Goal: Task Accomplishment & Management: Manage account settings

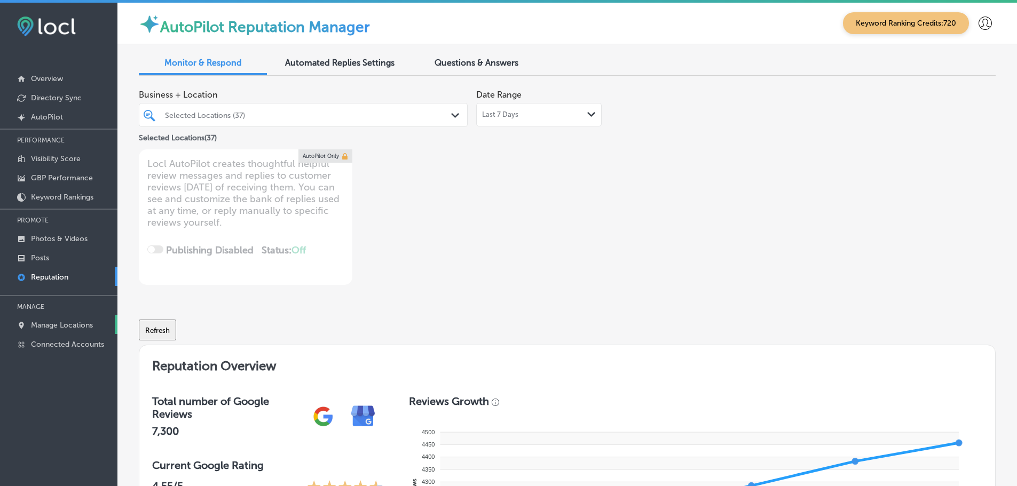
click at [42, 323] on p "Manage Locations" at bounding box center [62, 325] width 62 height 9
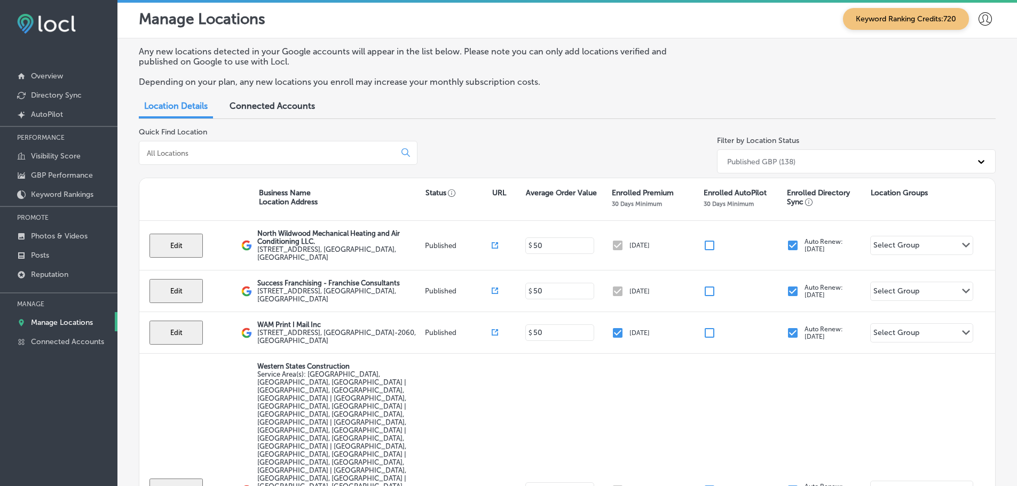
click at [311, 160] on div at bounding box center [278, 153] width 279 height 24
drag, startPoint x: 310, startPoint y: 160, endPoint x: 314, endPoint y: 152, distance: 8.8
click at [311, 159] on div at bounding box center [278, 153] width 279 height 24
click at [314, 152] on input at bounding box center [269, 153] width 247 height 10
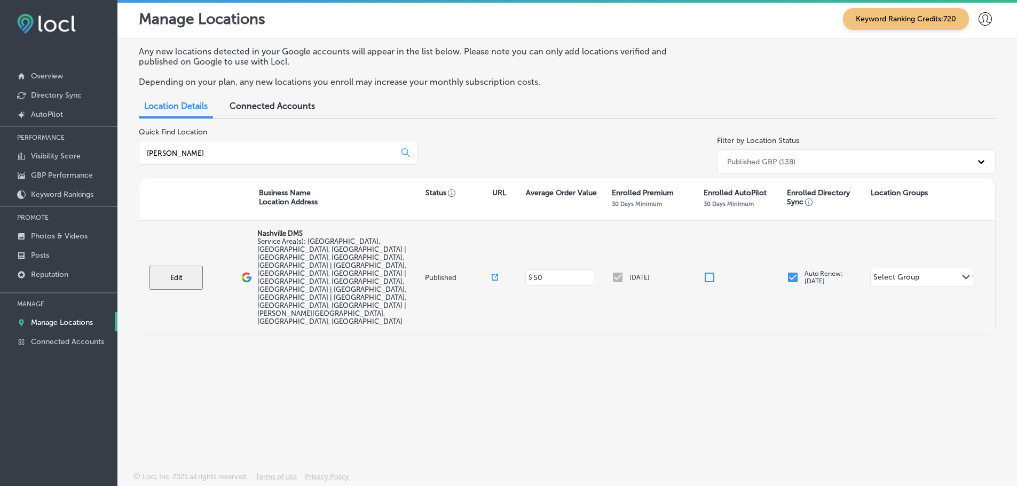
type input "[PERSON_NAME]"
click at [185, 266] on button "Edit" at bounding box center [175, 278] width 53 height 24
select select "US"
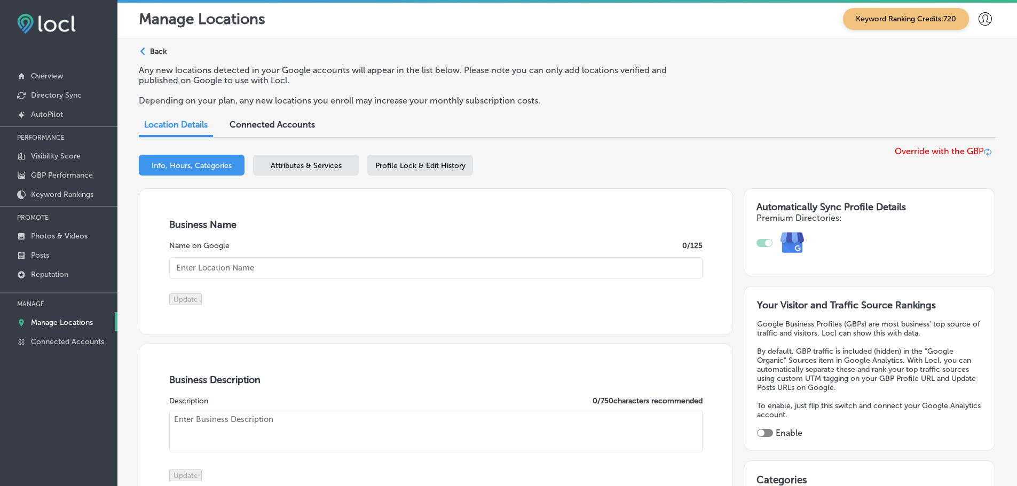
type input "Nashville DMS"
type input "[STREET_ADDRESS]"
type input "Franklin"
type input "37067"
type input "US"
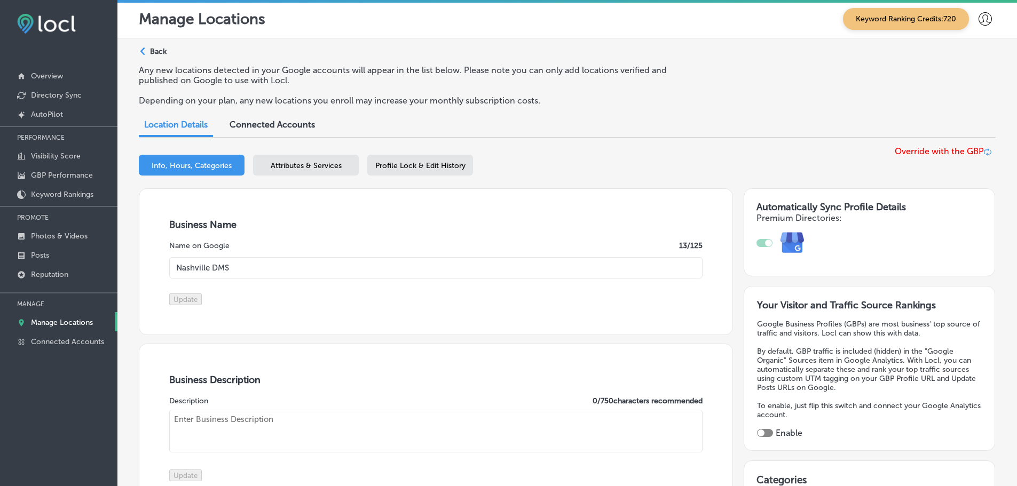
type input "[URL][DOMAIN_NAME]"
type textarea "We are a local business in [GEOGRAPHIC_DATA]. We connect local businesses to th…"
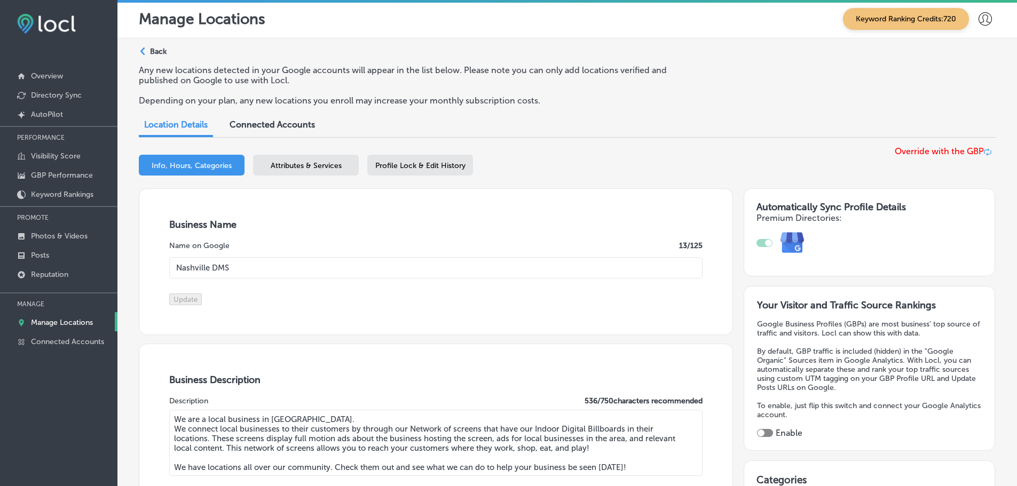
checkbox input "true"
type input "[PHONE_NUMBER]"
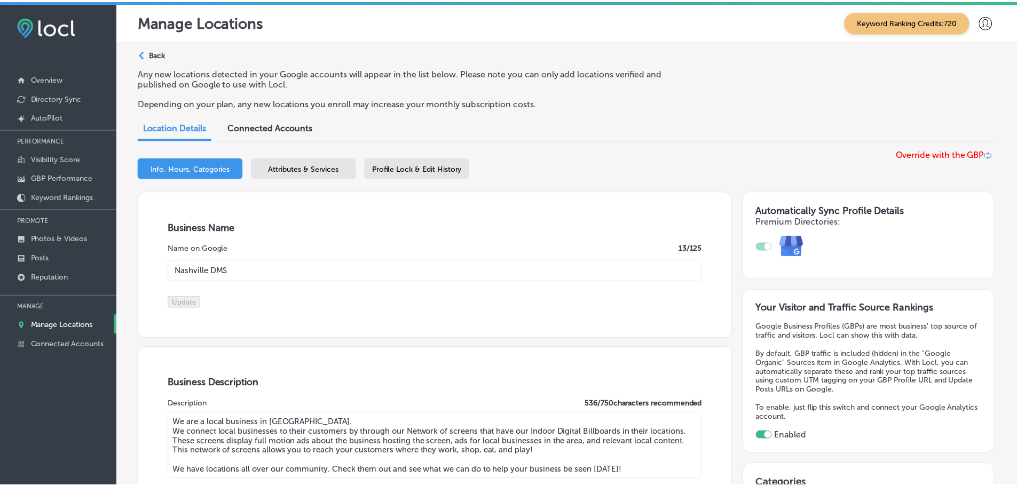
scroll to position [15, 0]
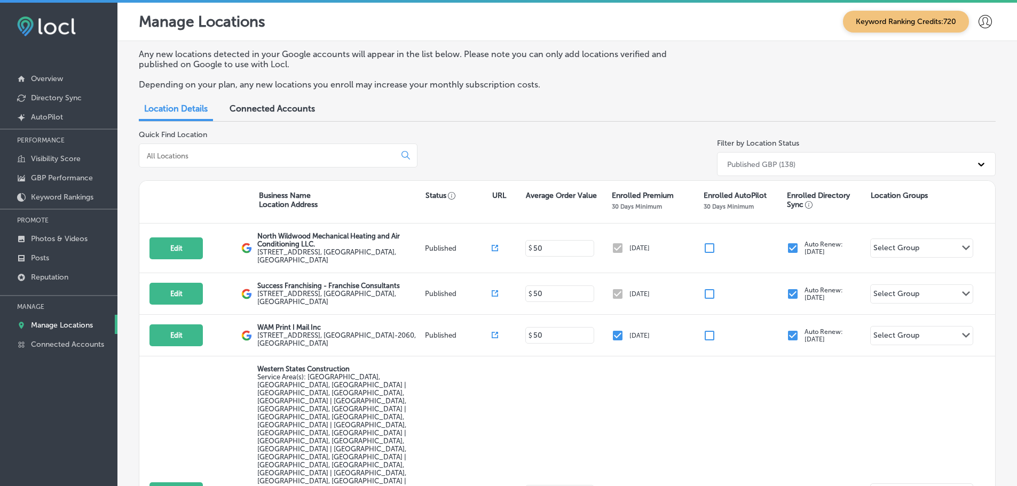
click at [234, 156] on input at bounding box center [269, 156] width 247 height 10
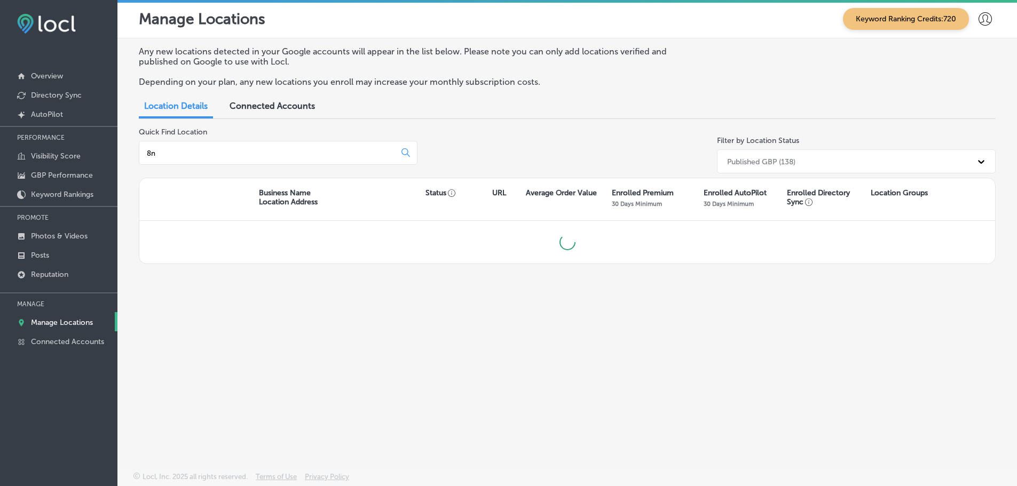
type input "8"
type input "n"
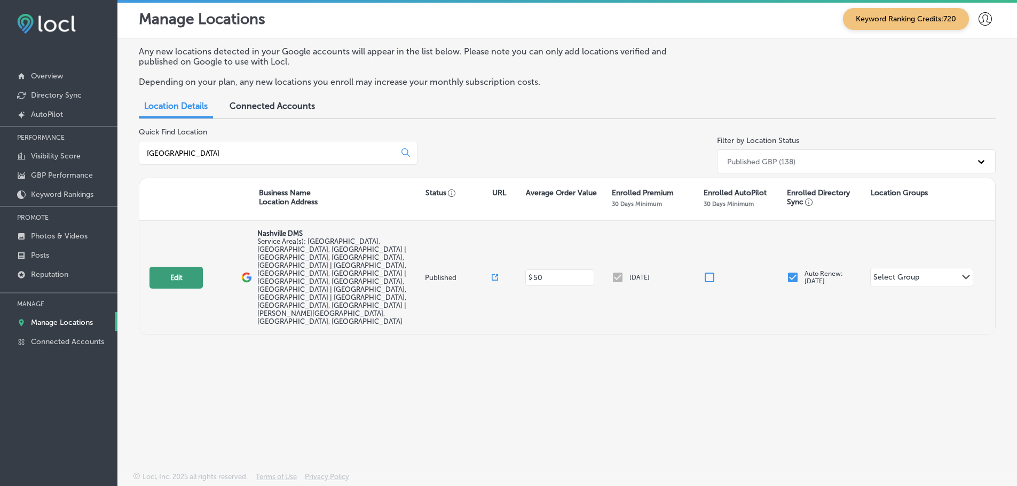
type input "nashville"
click at [184, 267] on button "Edit" at bounding box center [175, 278] width 53 height 22
select select "US"
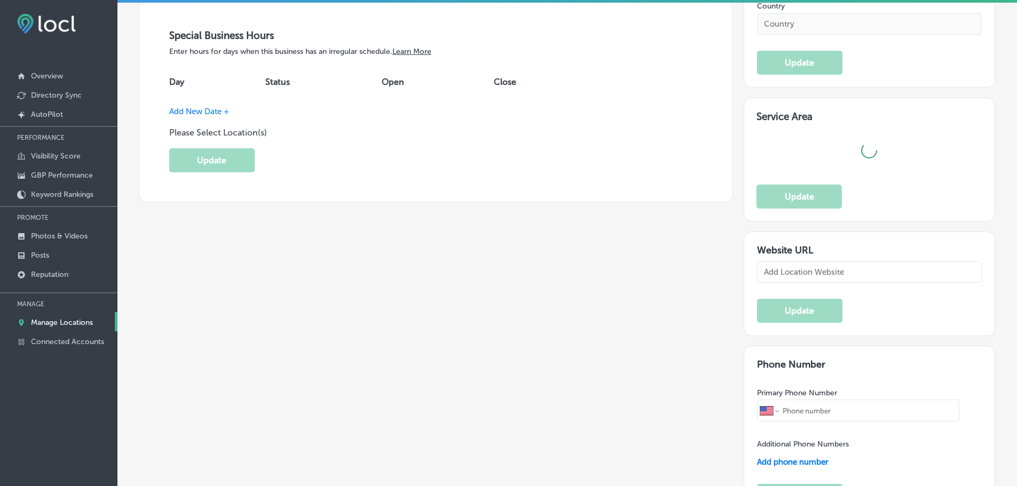
checkbox input "true"
type input "Nashville DMS"
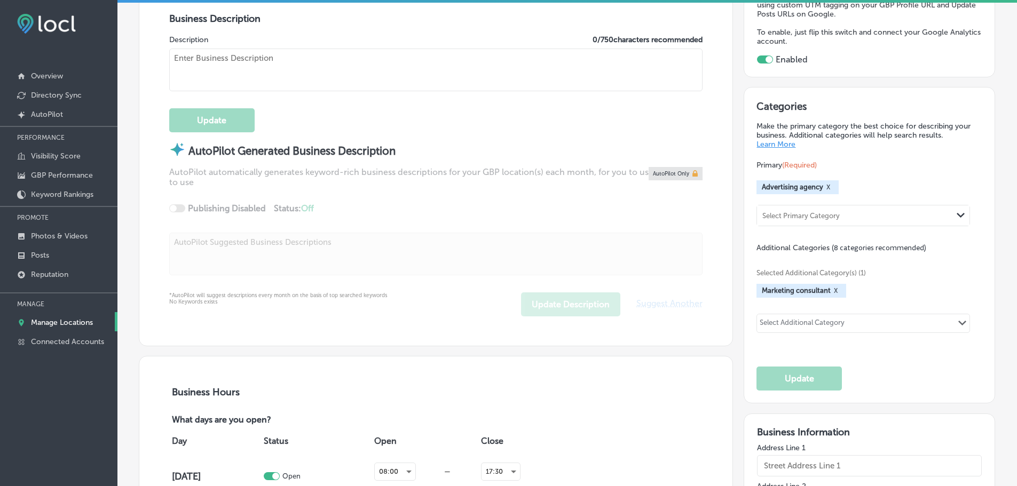
type input "[URL][DOMAIN_NAME]"
type input "[PHONE_NUMBER]"
type textarea "We are a local business in [GEOGRAPHIC_DATA]. We connect local businesses to th…"
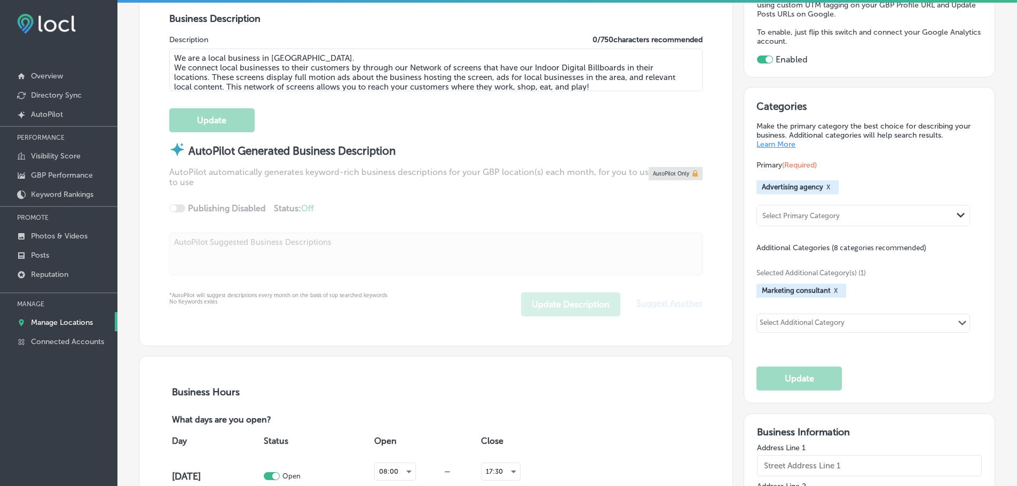
type input "[STREET_ADDRESS]"
type input "Franklin"
type input "37067"
type input "US"
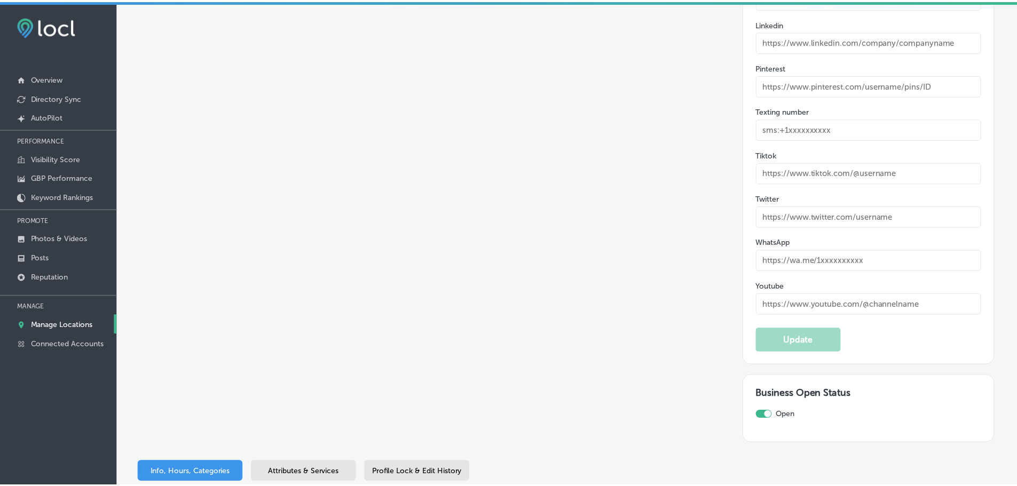
scroll to position [1842, 0]
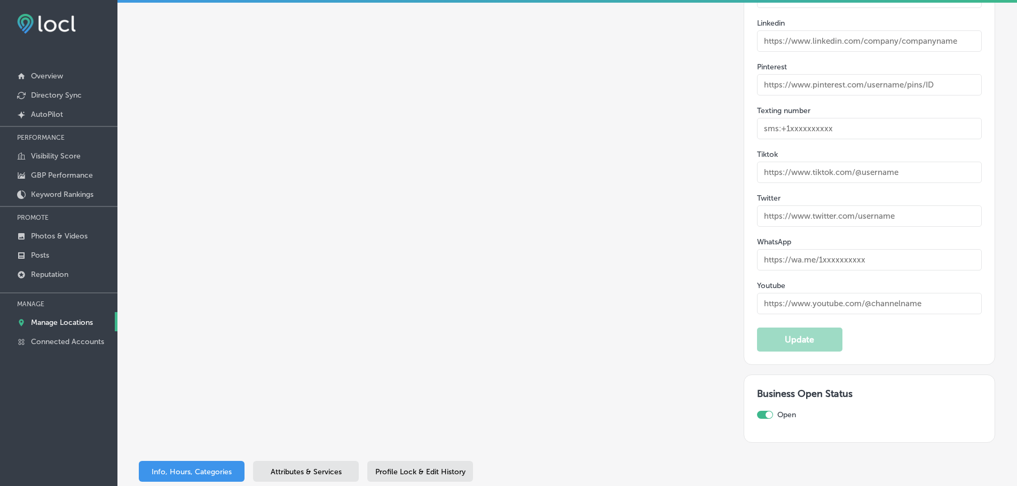
click at [279, 468] on span "Attributes & Services" at bounding box center [306, 472] width 71 height 9
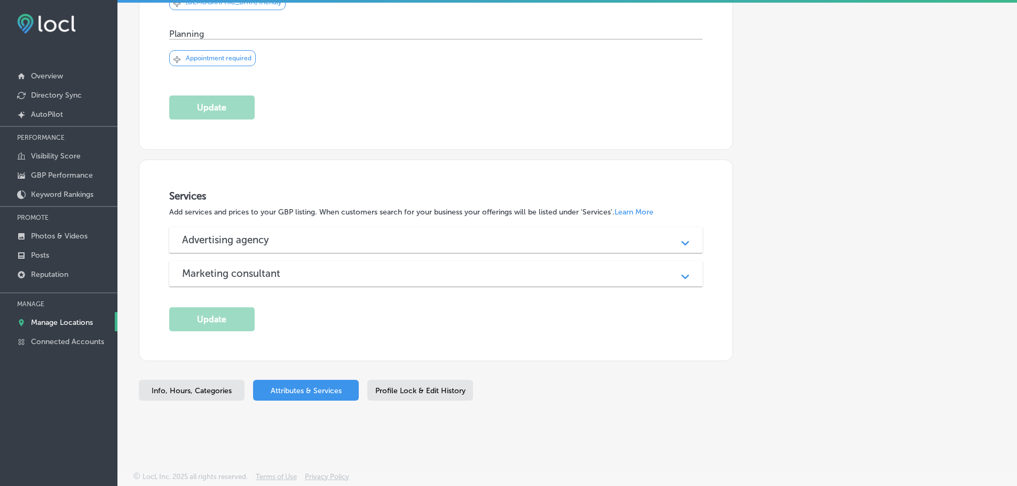
scroll to position [413, 0]
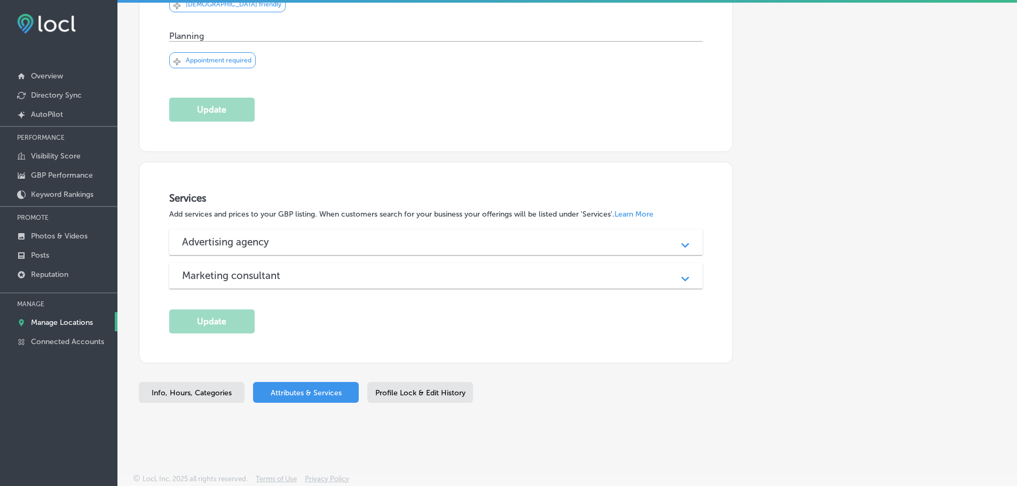
click at [428, 390] on span "Profile Lock & Edit History" at bounding box center [420, 393] width 90 height 9
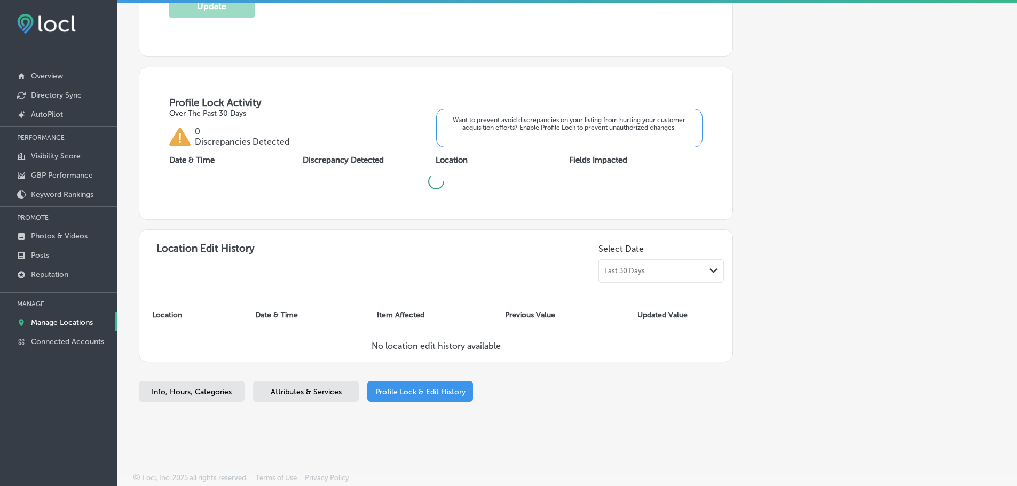
checkbox input "true"
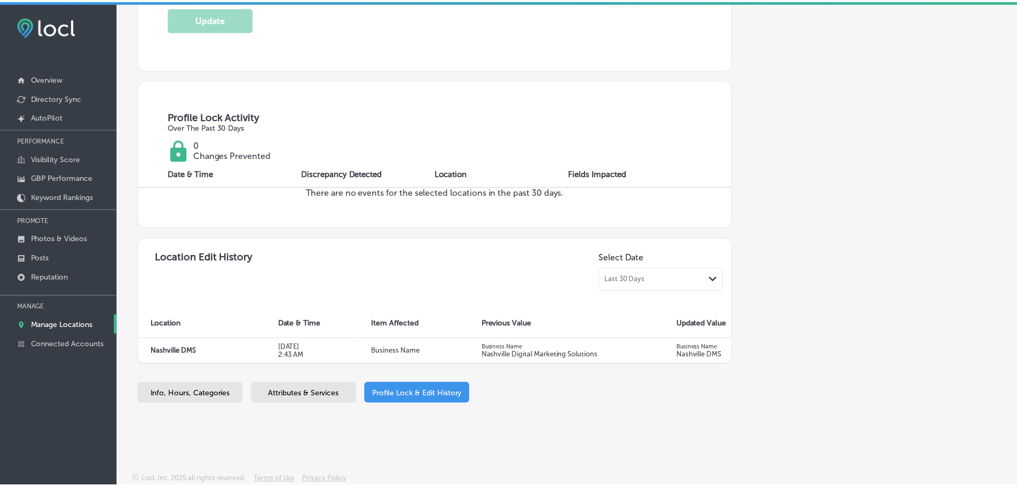
scroll to position [0, 0]
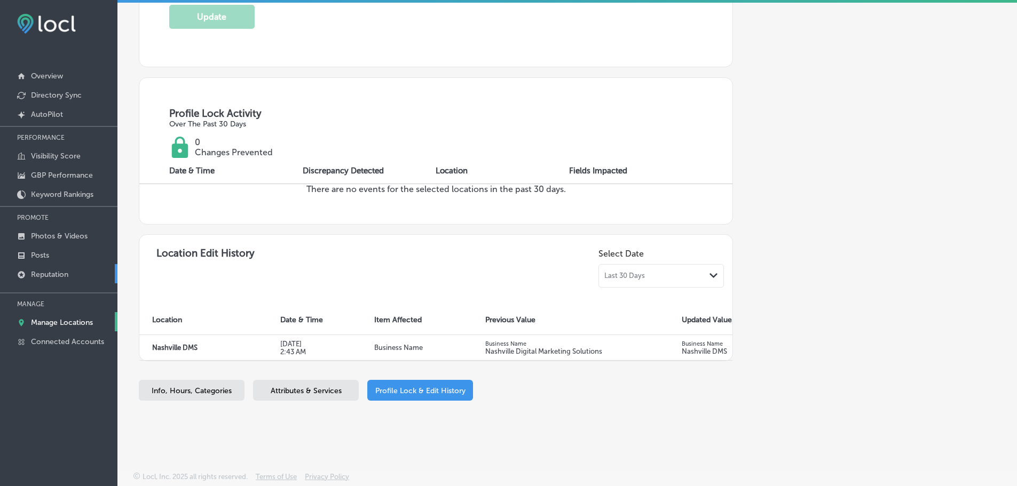
click at [48, 272] on p "Reputation" at bounding box center [49, 274] width 37 height 9
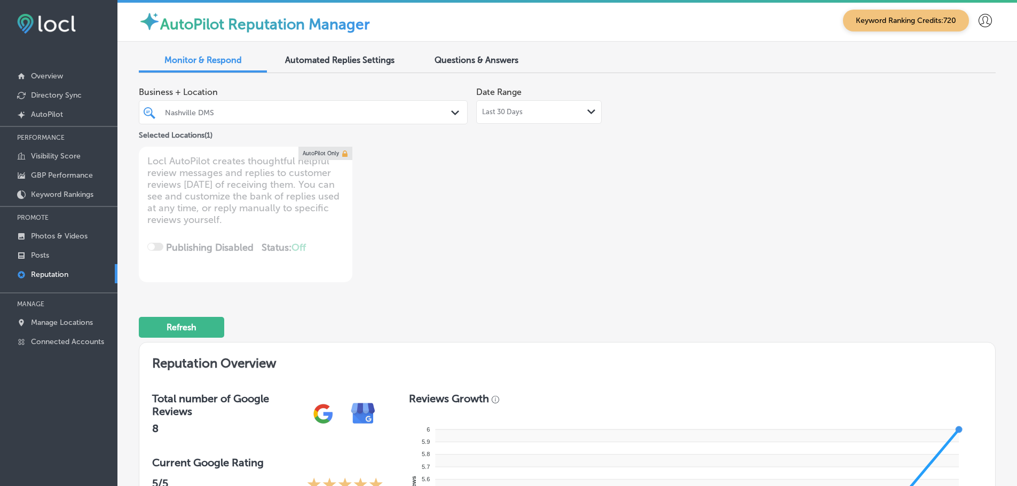
click at [587, 115] on div "Path Created with Sketch." at bounding box center [591, 112] width 9 height 9
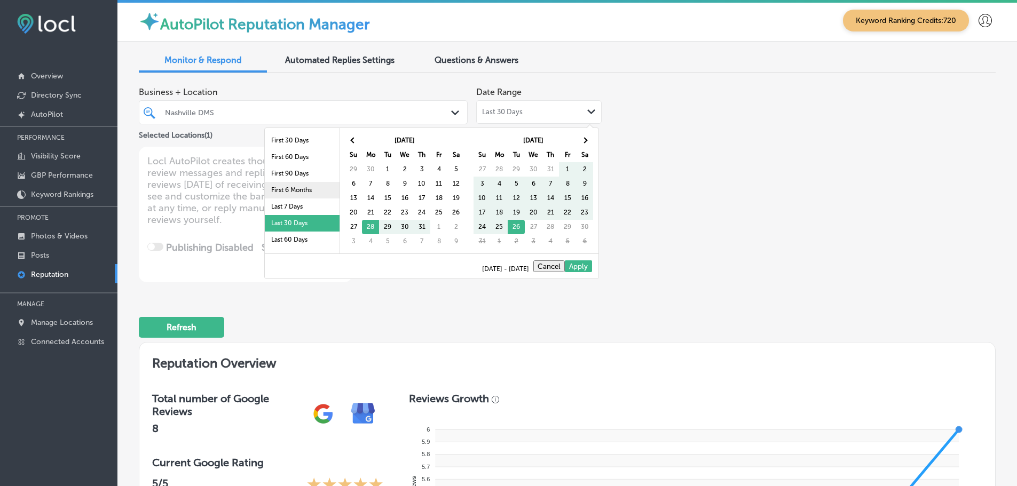
scroll to position [53, 0]
click at [285, 210] on li "Last 90 Days" at bounding box center [302, 203] width 75 height 17
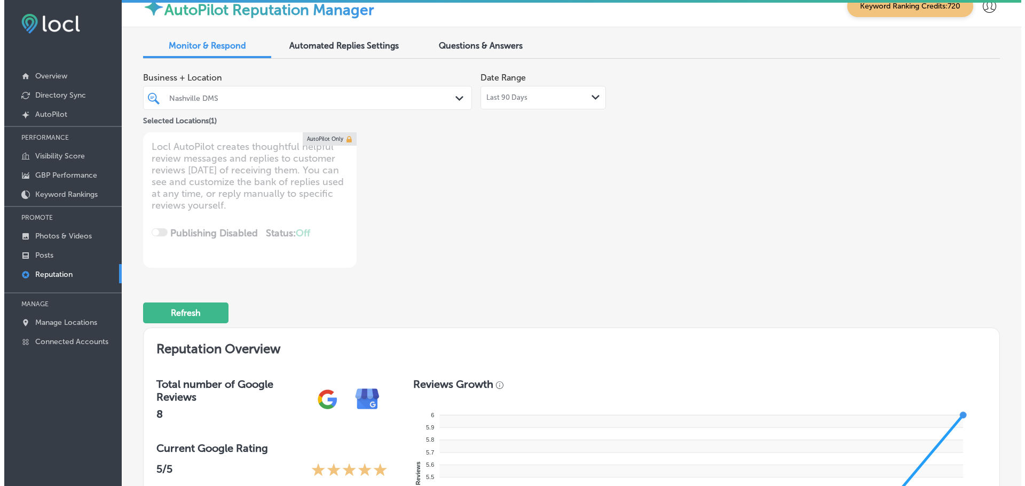
scroll to position [0, 0]
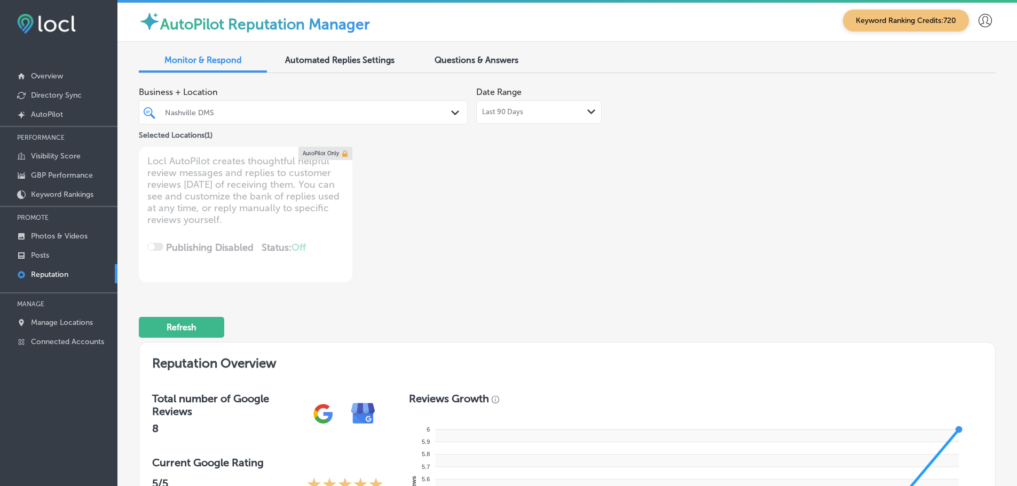
type textarea "x"
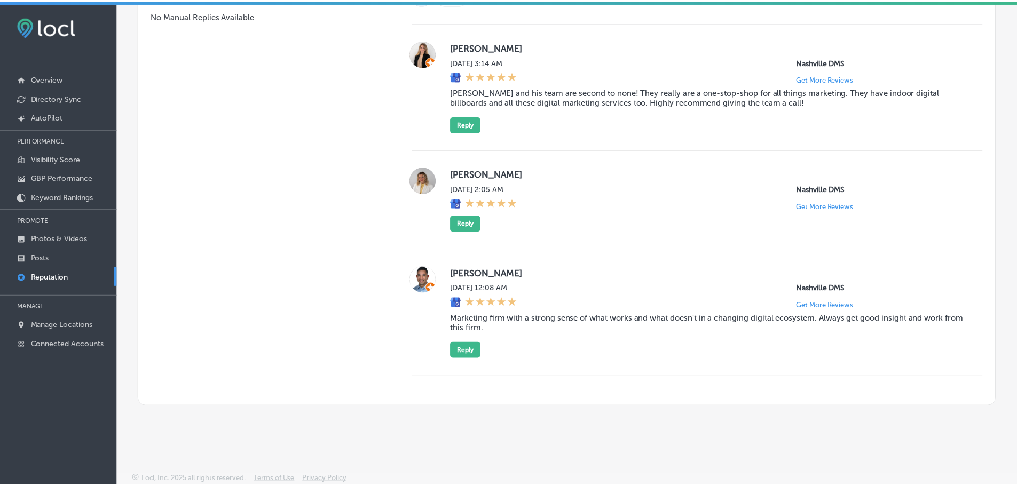
scroll to position [3, 0]
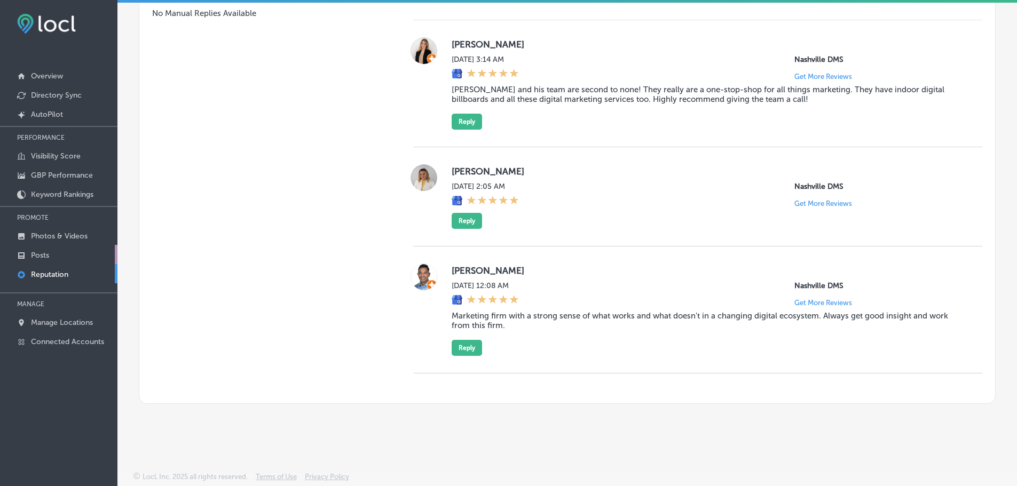
click at [45, 250] on link "Posts" at bounding box center [58, 254] width 117 height 19
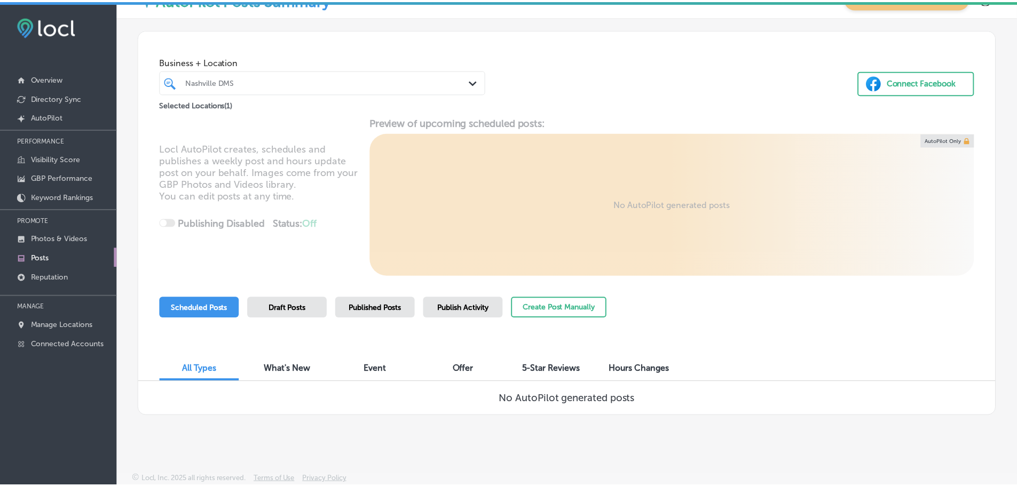
scroll to position [3, 0]
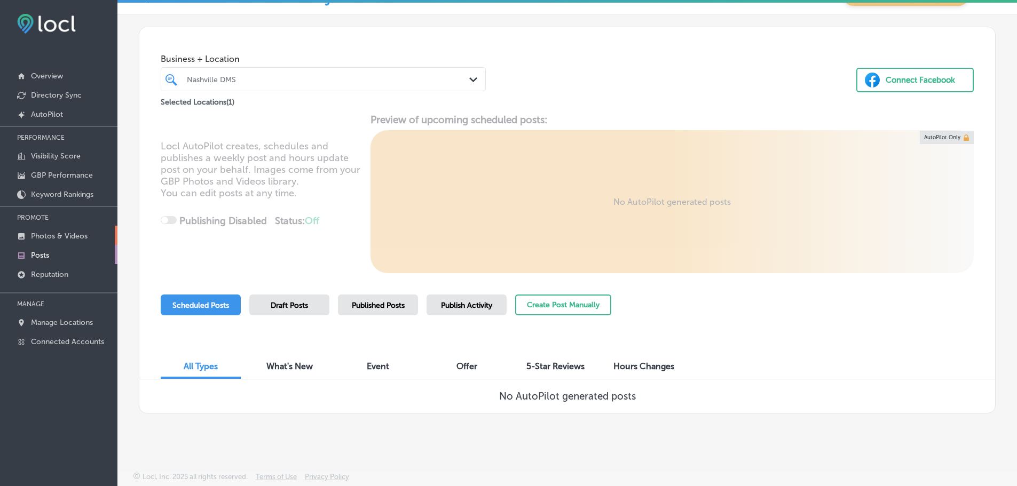
click at [35, 235] on p "Photos & Videos" at bounding box center [59, 236] width 57 height 9
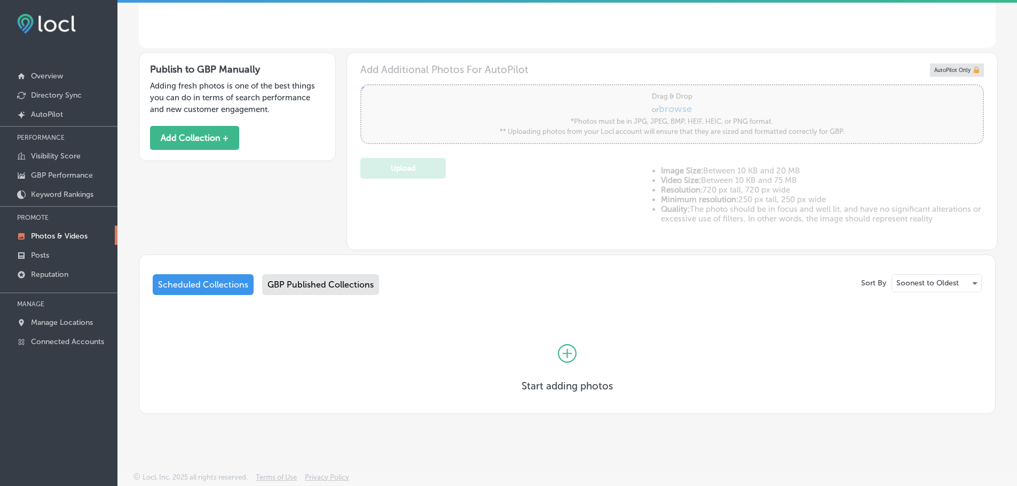
type input "5"
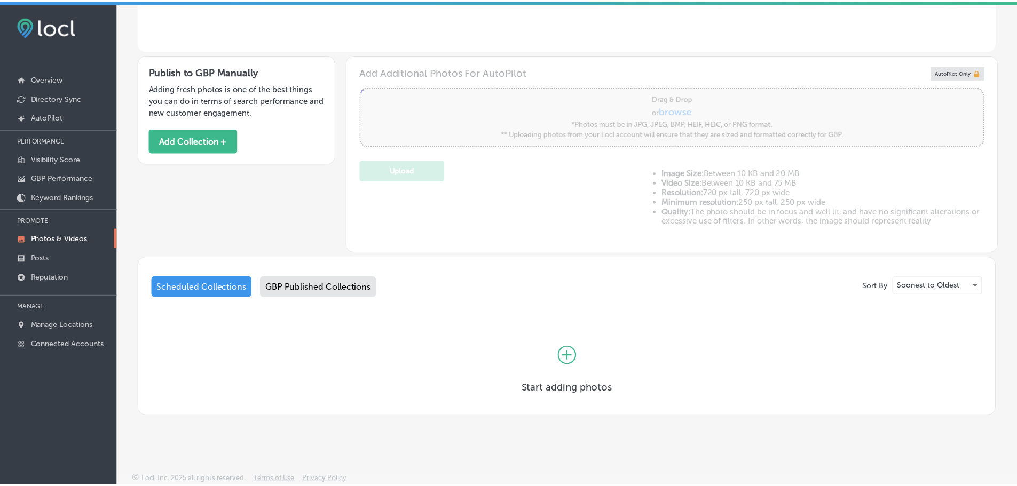
scroll to position [291, 0]
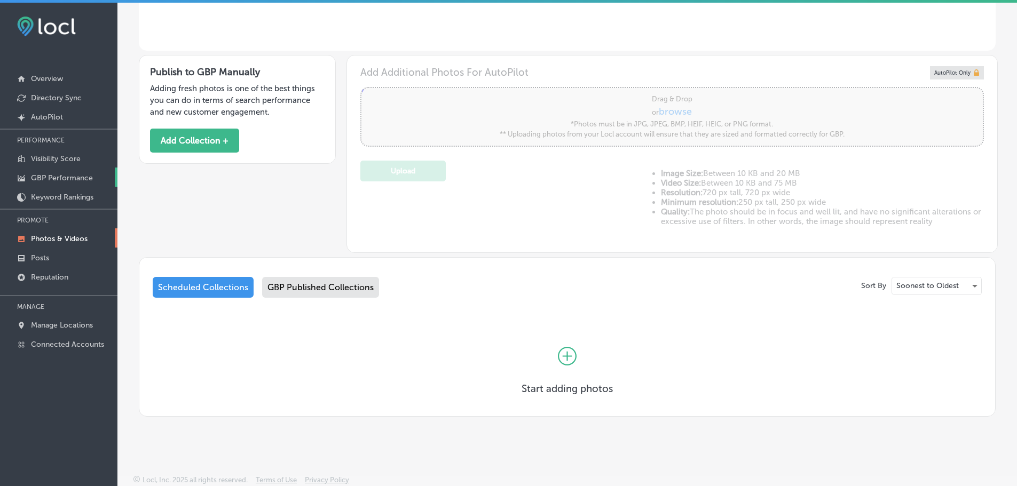
click at [58, 179] on p "GBP Performance" at bounding box center [62, 177] width 62 height 9
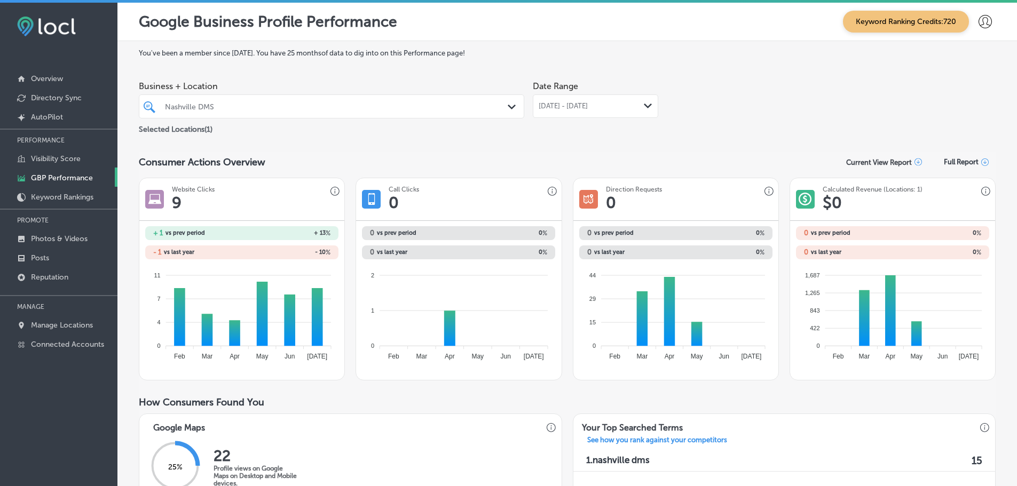
click at [636, 108] on div "Jul 01, 2025 - Jul 31, 2025 Path Created with Sketch." at bounding box center [596, 106] width 114 height 9
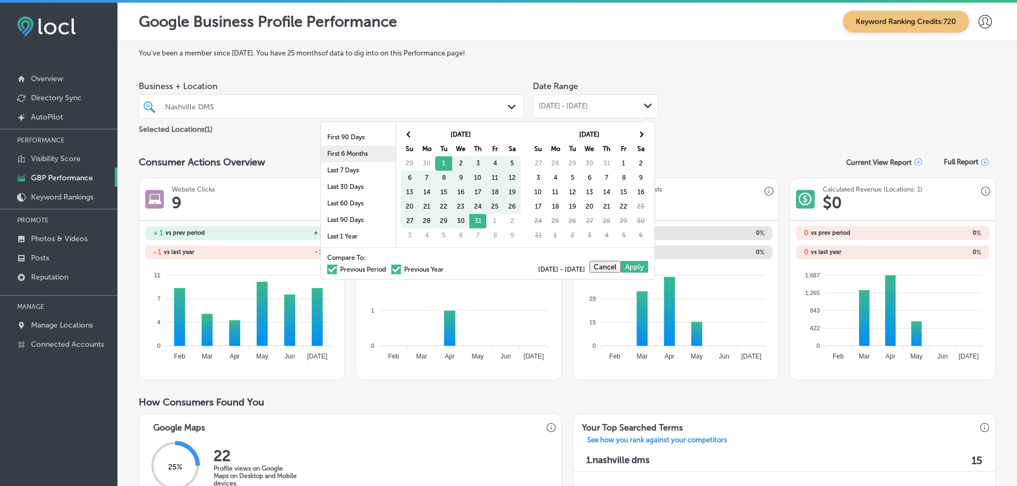
scroll to position [62, 0]
click at [347, 182] on li "Last 90 Days" at bounding box center [358, 188] width 75 height 17
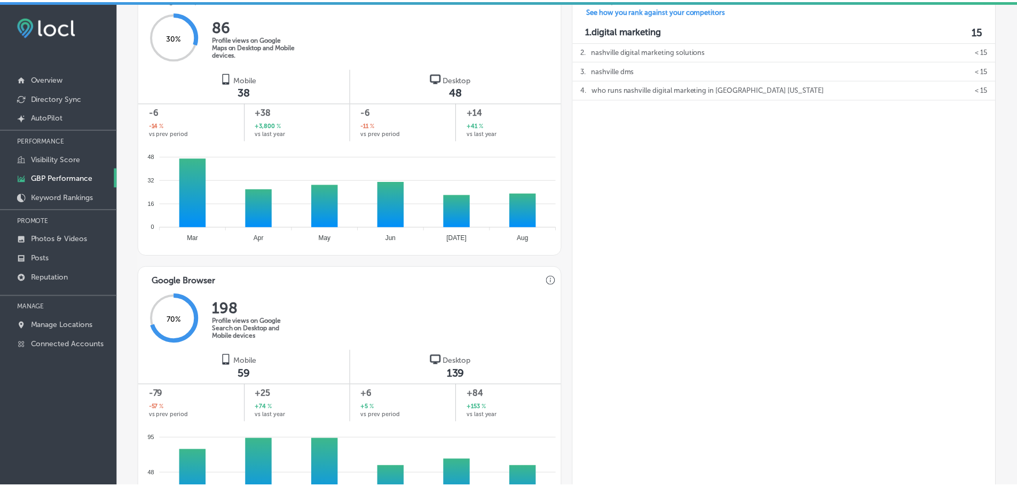
scroll to position [675, 0]
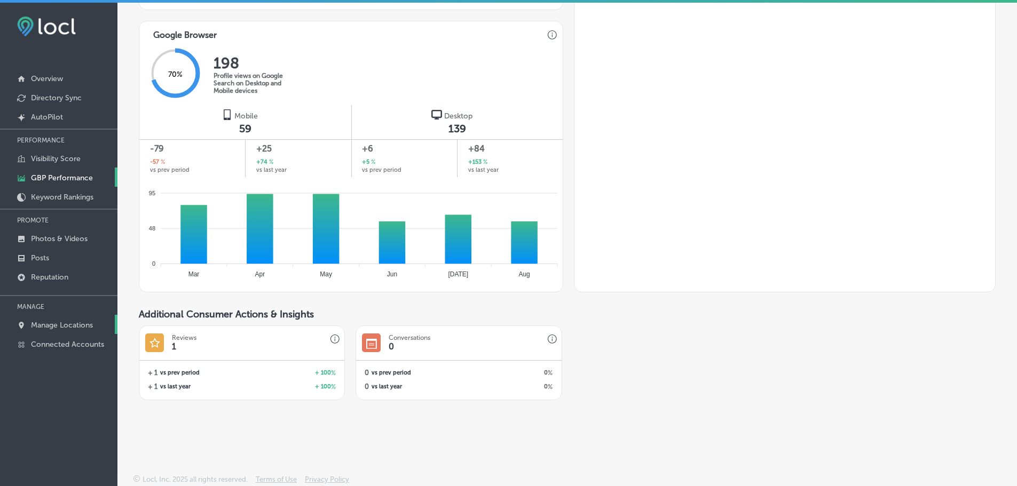
click at [61, 326] on p "Manage Locations" at bounding box center [62, 325] width 62 height 9
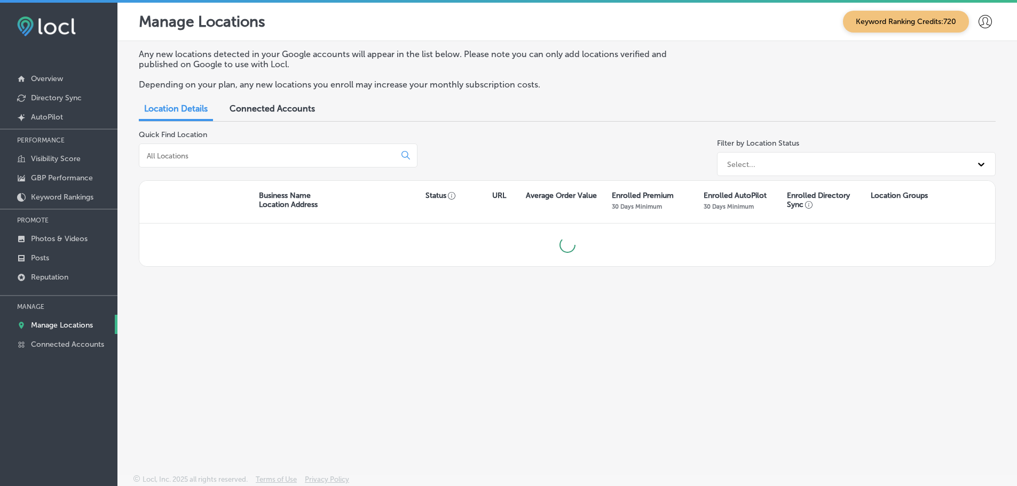
click at [216, 160] on input at bounding box center [269, 156] width 247 height 10
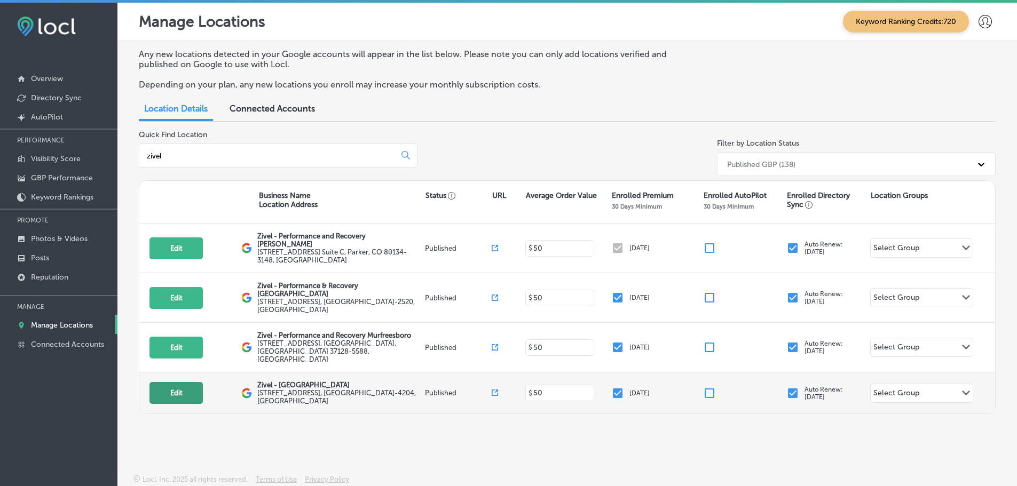
type input "zivel"
click at [173, 382] on button "Edit" at bounding box center [175, 393] width 53 height 22
select select "US"
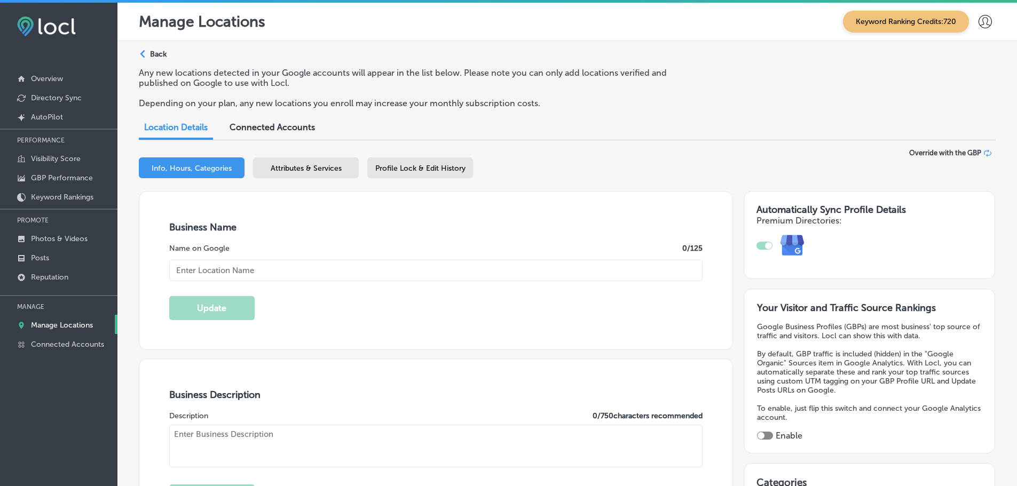
checkbox input "true"
type input "Zivel - Franklin Cool Springs"
type input "790 Jordan Rd, Suite 107"
type input "Franklin"
type input "37067-4204"
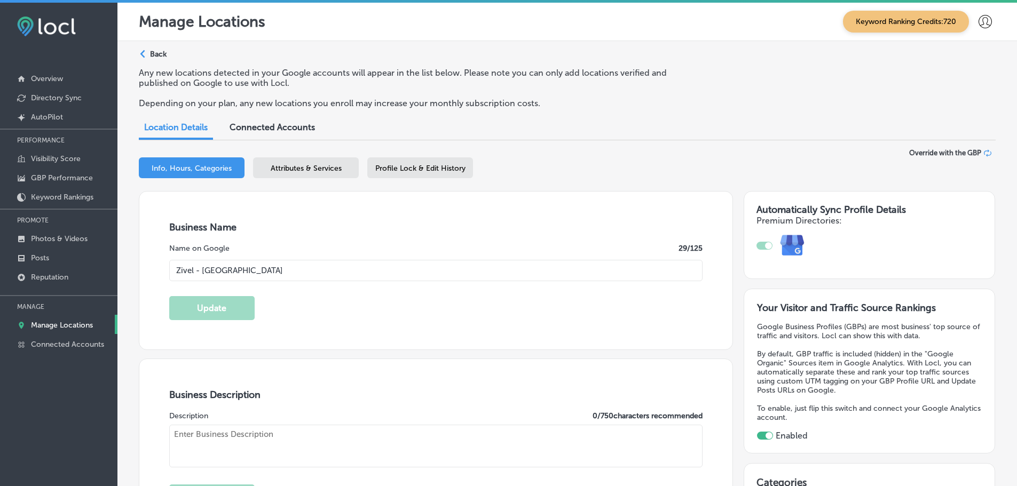
type input "US"
type input "http://coolsprings.zivel.com/"
type textarea "Zivel - Franklin Cool Springs offers advanced performance and recovery services…"
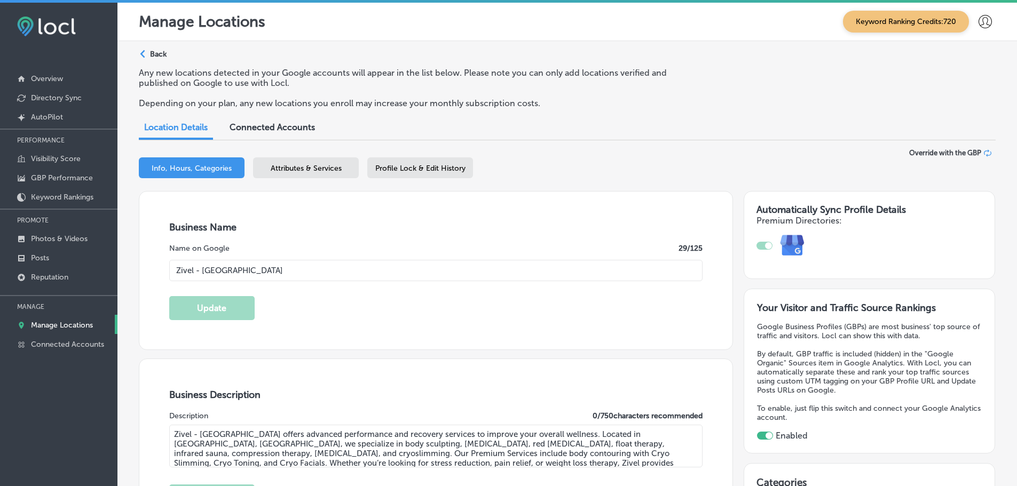
type input "+1 615 997 4159"
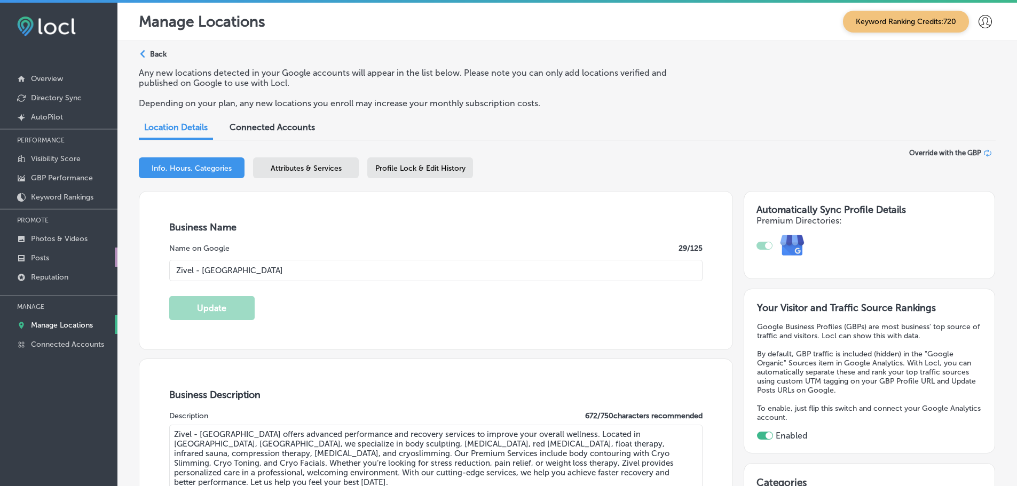
click at [35, 254] on p "Posts" at bounding box center [40, 258] width 18 height 9
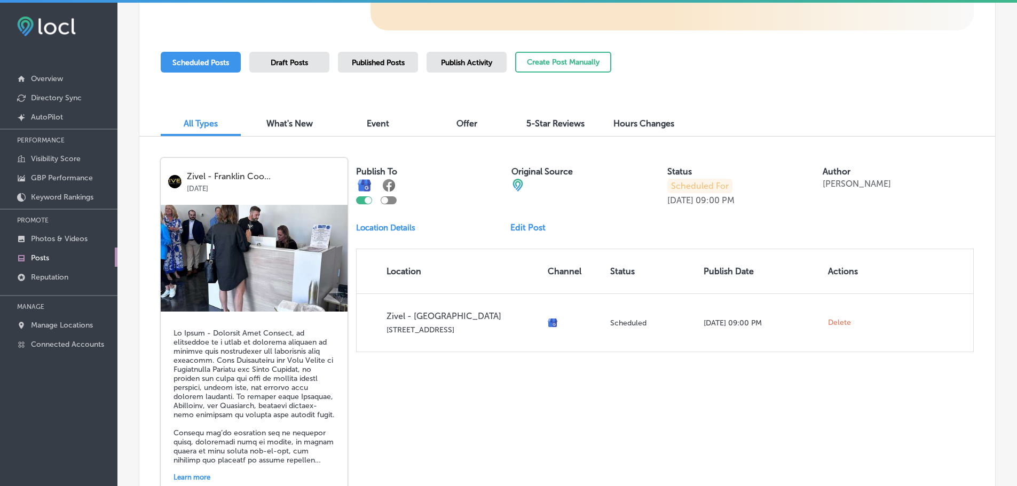
scroll to position [242, 0]
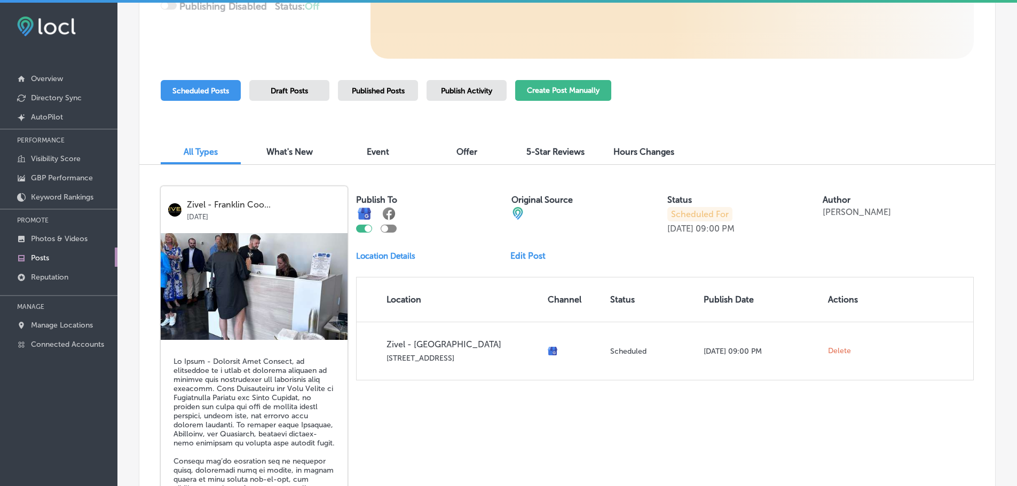
click at [578, 88] on button "Create Post Manually" at bounding box center [563, 90] width 96 height 21
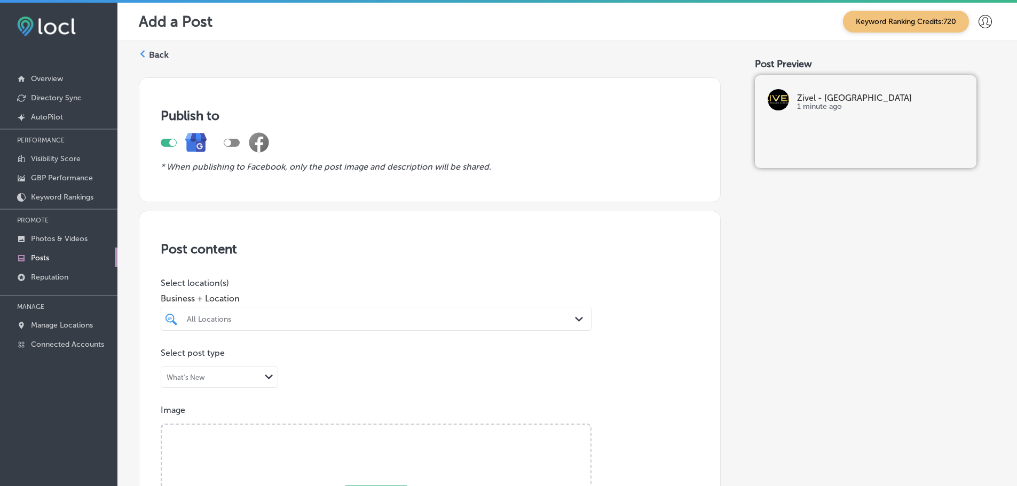
click at [484, 320] on div "All Locations" at bounding box center [375, 319] width 389 height 17
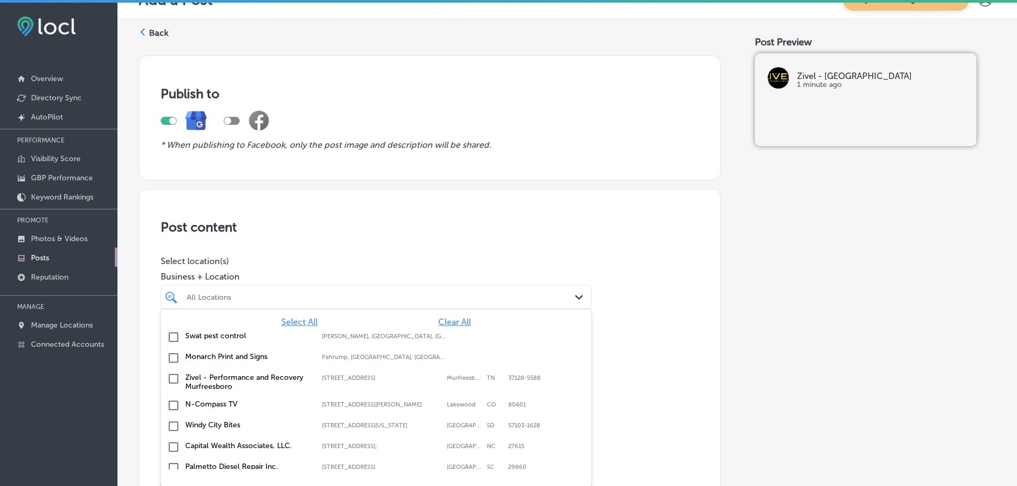
scroll to position [27, 0]
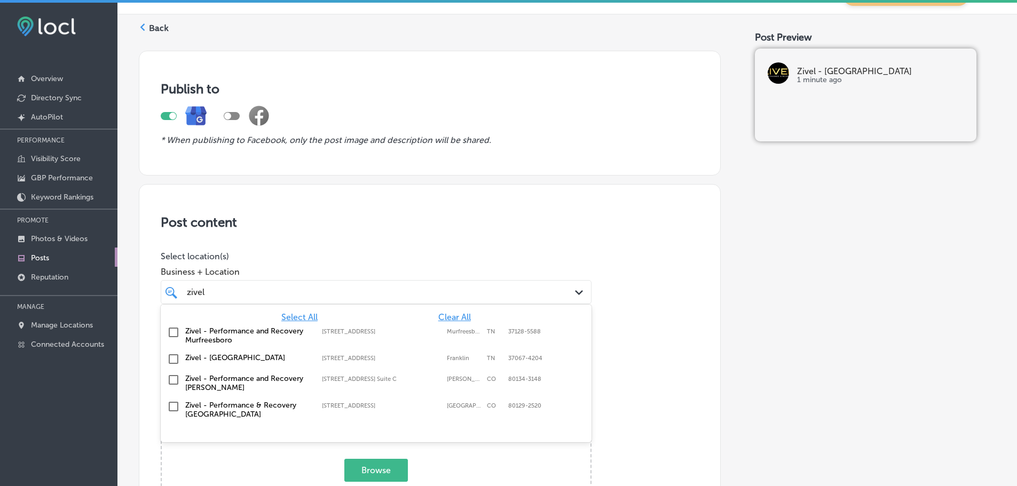
click at [211, 364] on div "Zivel - Franklin Cool Springs 790 Jordan Rd, Suite 107, Franklin, TN, 37067-420…" at bounding box center [376, 359] width 422 height 17
type input "zivel"
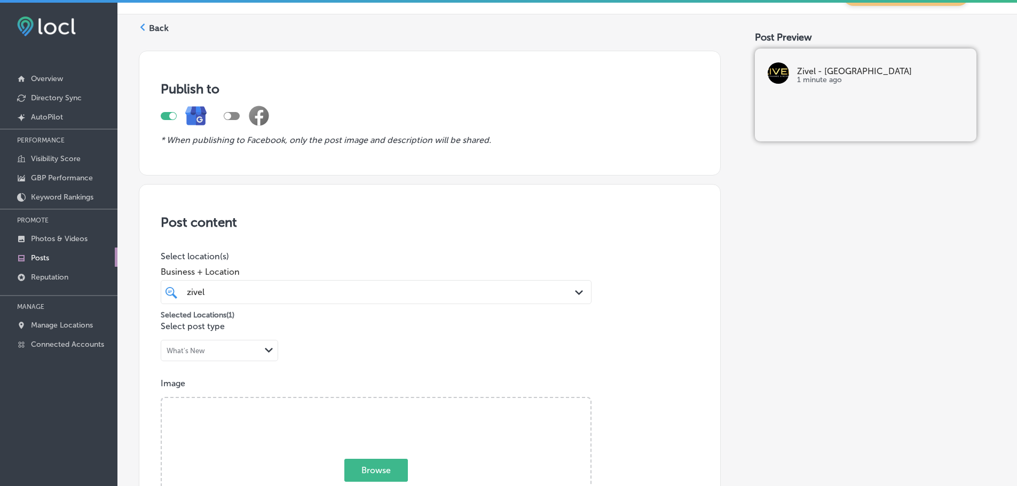
click at [308, 258] on p "Select location(s)" at bounding box center [376, 256] width 431 height 10
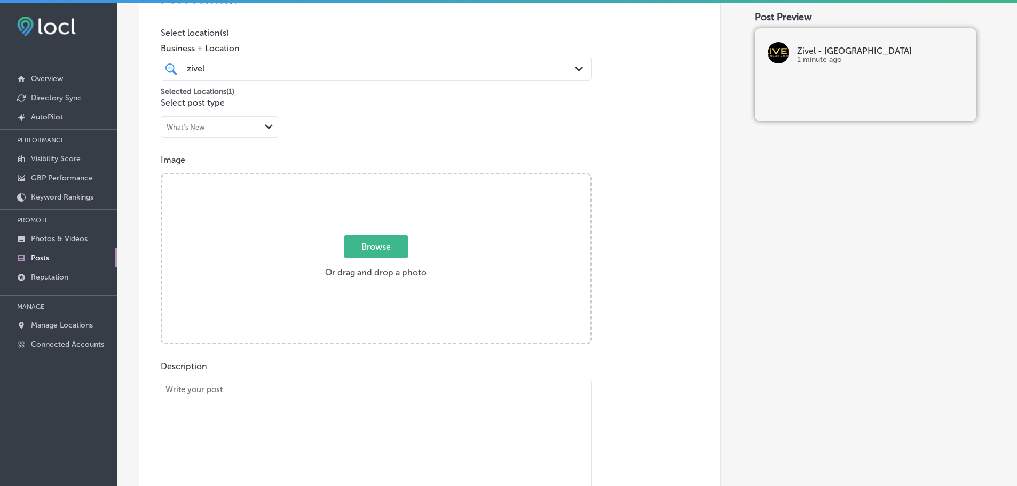
scroll to position [294, 0]
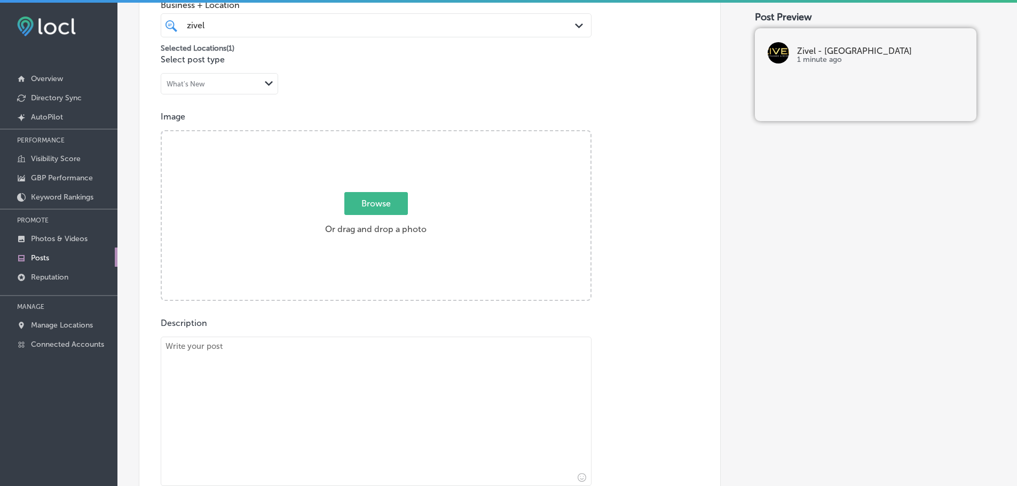
click at [378, 202] on span "Browse" at bounding box center [376, 203] width 64 height 23
click at [378, 135] on input "Browse Or drag and drop a photo" at bounding box center [376, 132] width 429 height 3
type input "C:\fakepath\Screenshot 2025-08-25 at 1.23.46 PM.png"
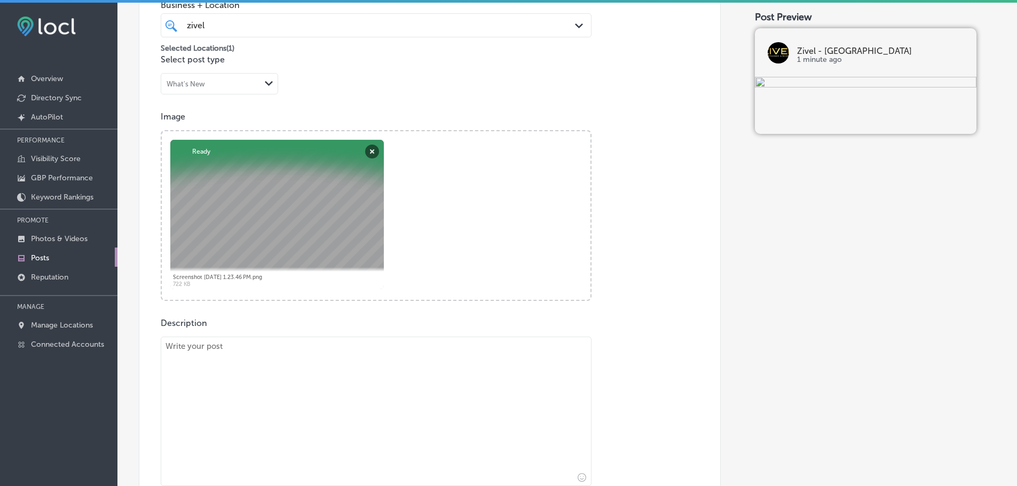
click at [283, 369] on textarea at bounding box center [376, 411] width 431 height 149
paste textarea "Achieve glowing, healthy skin with iS Clinical-grade skin care at Zivel - Frank…"
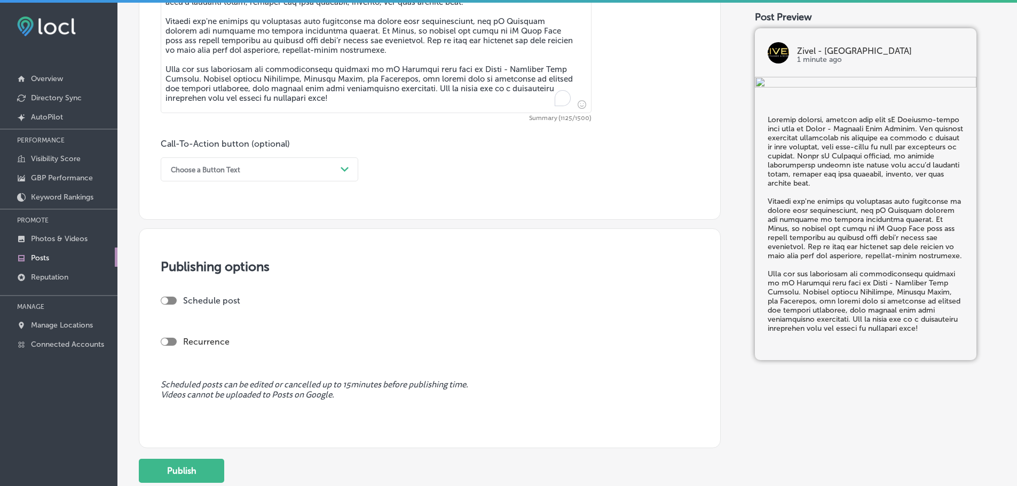
scroll to position [667, 0]
type textarea "Achieve glowing, healthy skin with iS Clinical-grade skin care at Zivel - Frank…"
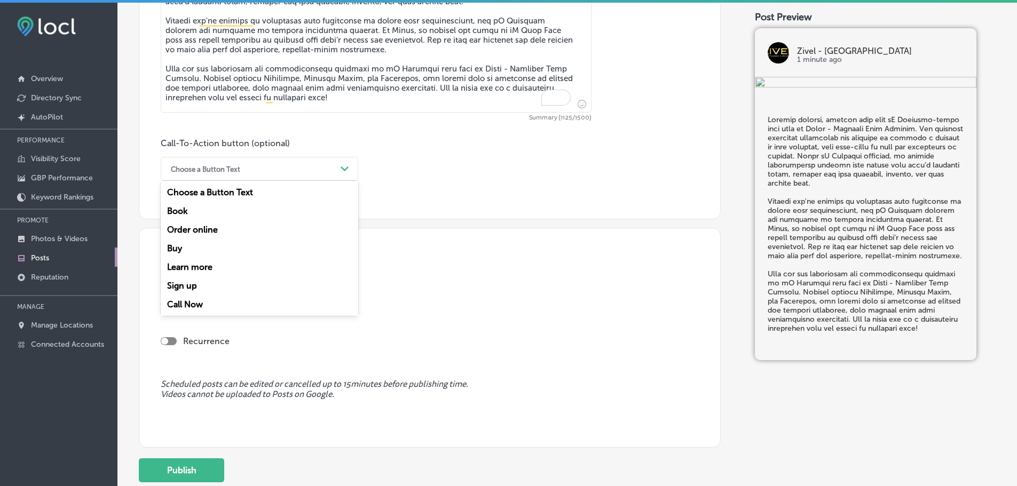
click at [295, 166] on div "Choose a Button Text" at bounding box center [250, 169] width 171 height 17
click at [192, 209] on div "Book" at bounding box center [259, 211] width 197 height 19
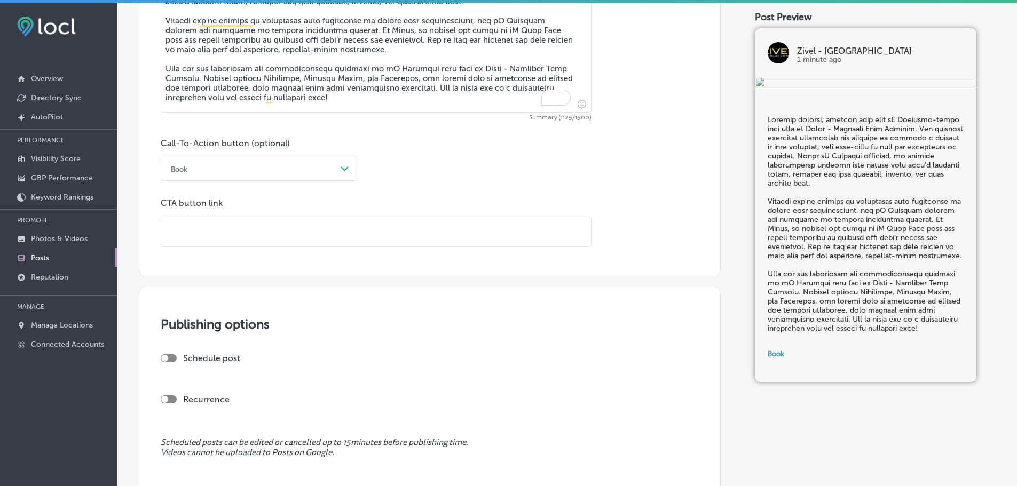
click at [226, 227] on input "text" at bounding box center [376, 231] width 430 height 29
paste input "https://coolsprings.zivel.com/"
type input "https://coolsprings.zivel.com/"
click at [164, 358] on div at bounding box center [164, 358] width 7 height 7
checkbox input "true"
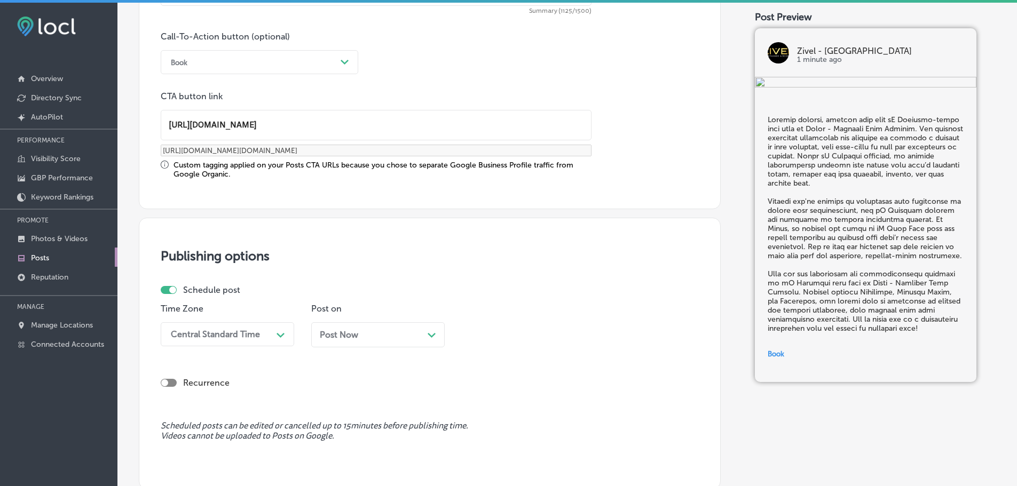
click at [263, 338] on div "Central Standard Time Path Created with Sketch." at bounding box center [227, 334] width 133 height 24
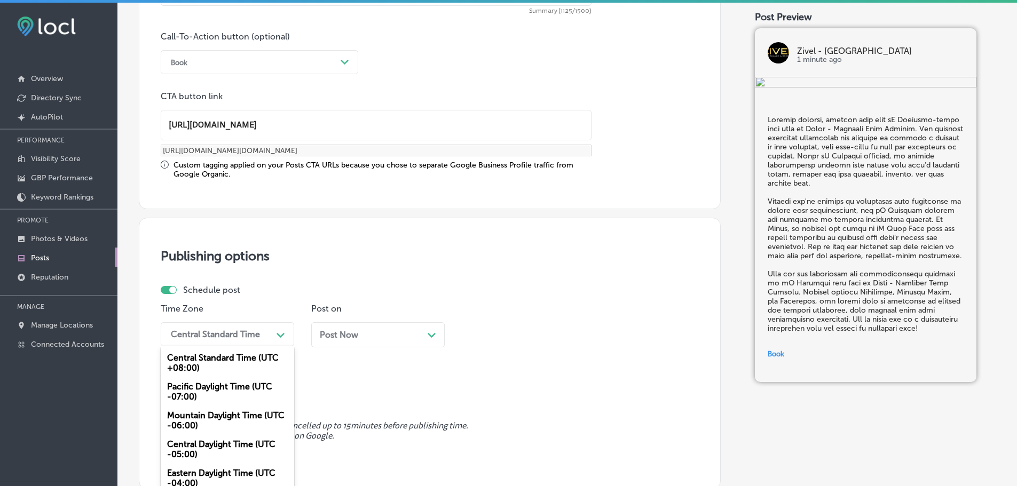
scroll to position [798, 0]
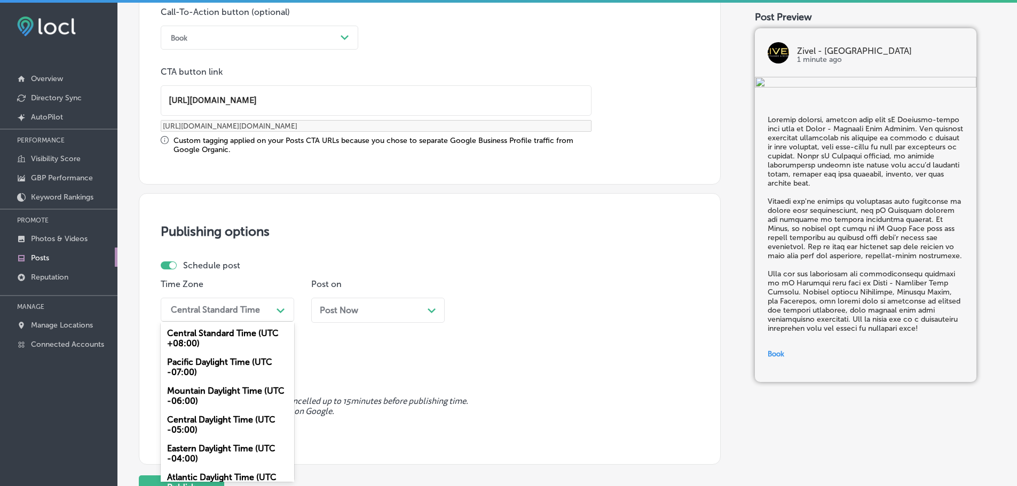
drag, startPoint x: 217, startPoint y: 400, endPoint x: 277, endPoint y: 385, distance: 61.5
click at [218, 399] on div "Mountain Daylight Time (UTC -06:00)" at bounding box center [227, 396] width 133 height 29
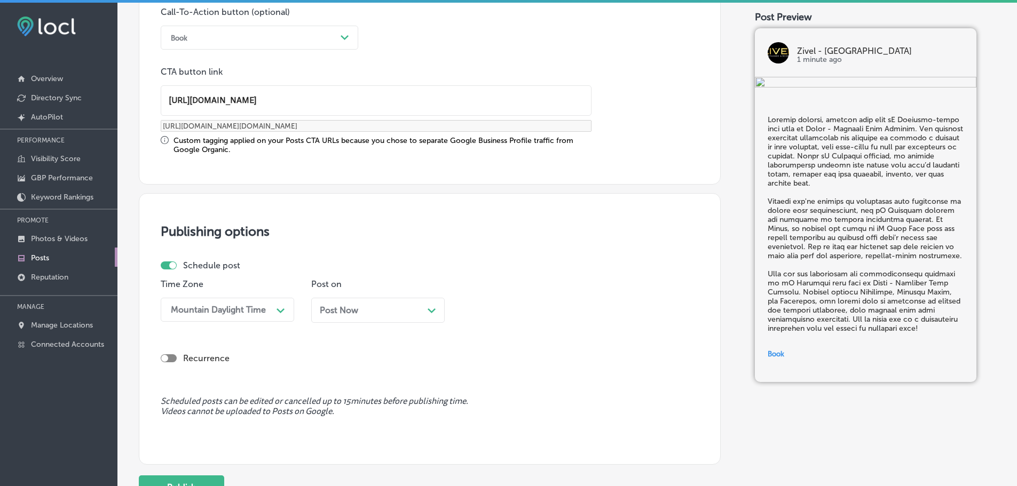
click at [433, 313] on div "Path Created with Sketch." at bounding box center [432, 309] width 9 height 9
click at [522, 305] on div "10:30 AM" at bounding box center [519, 309] width 107 height 19
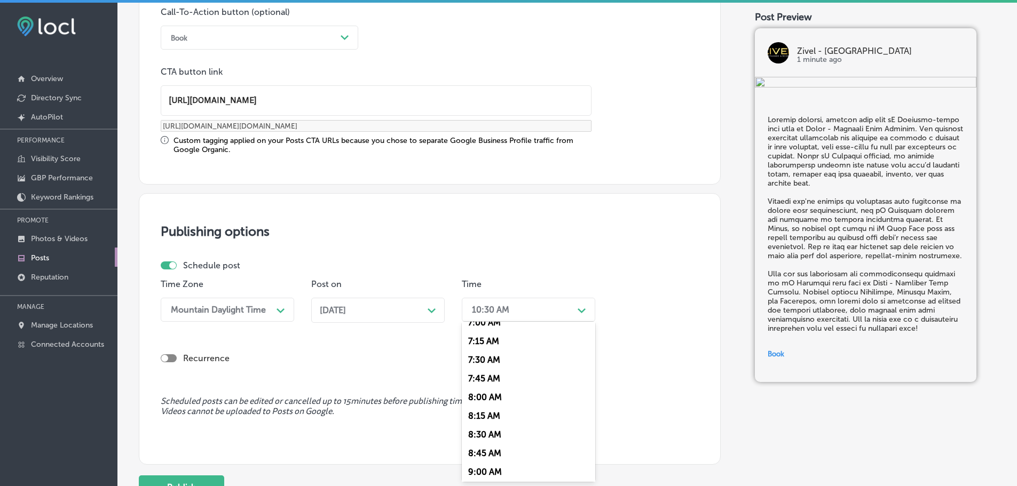
scroll to position [480, 0]
click at [492, 374] on div "7:00 AM" at bounding box center [528, 376] width 133 height 19
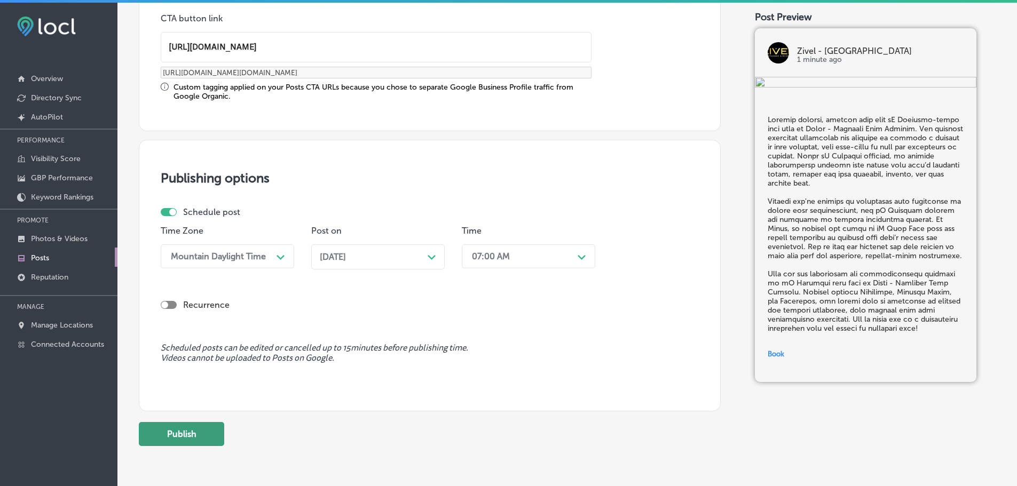
click at [165, 438] on button "Publish" at bounding box center [181, 434] width 85 height 24
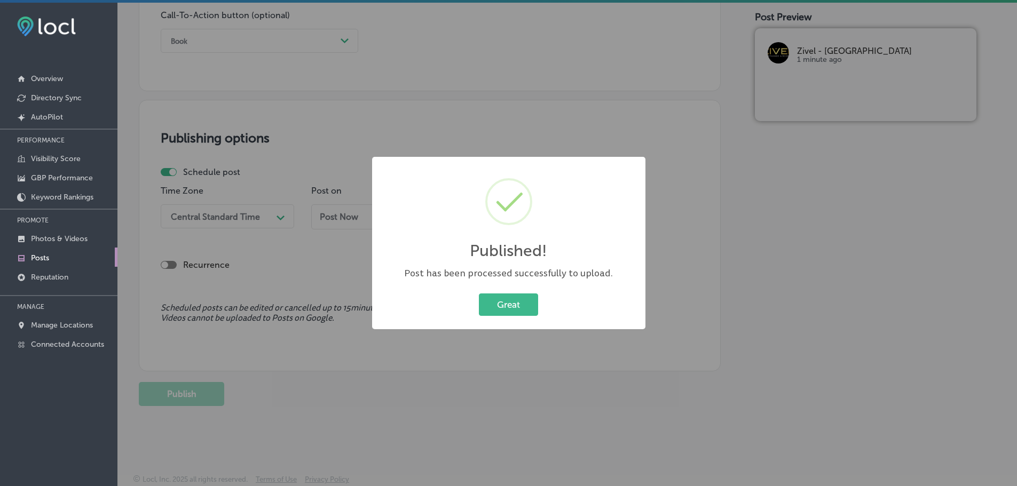
scroll to position [795, 0]
click at [503, 306] on button "Great" at bounding box center [508, 305] width 59 height 22
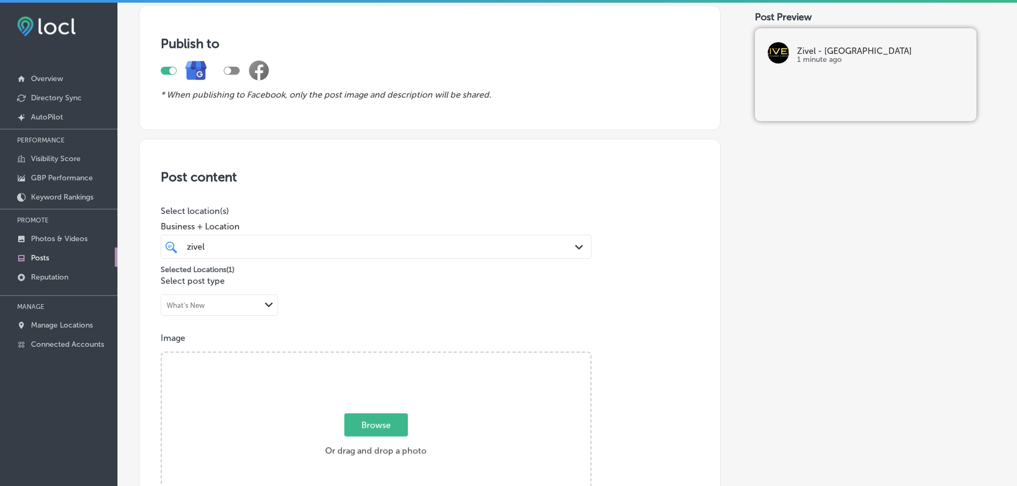
scroll to position [0, 0]
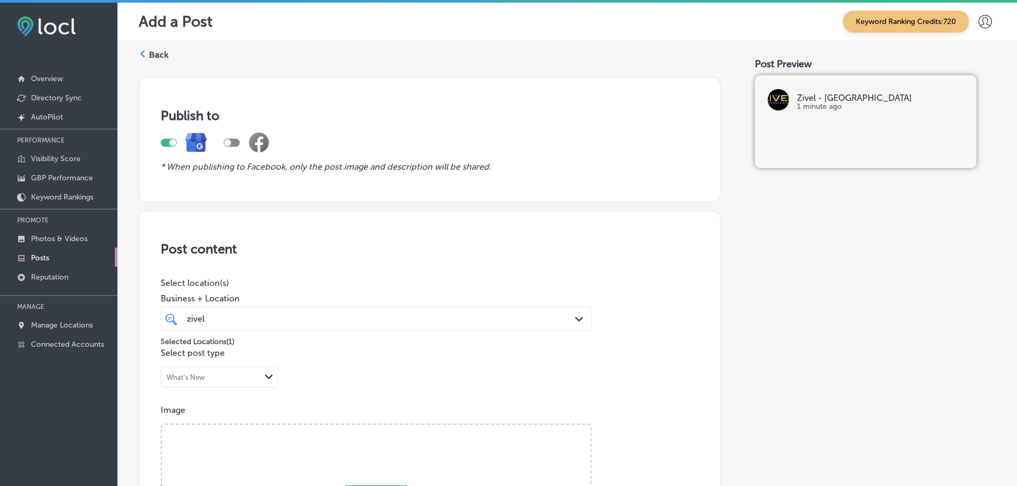
click at [151, 56] on label "Back" at bounding box center [159, 55] width 20 height 12
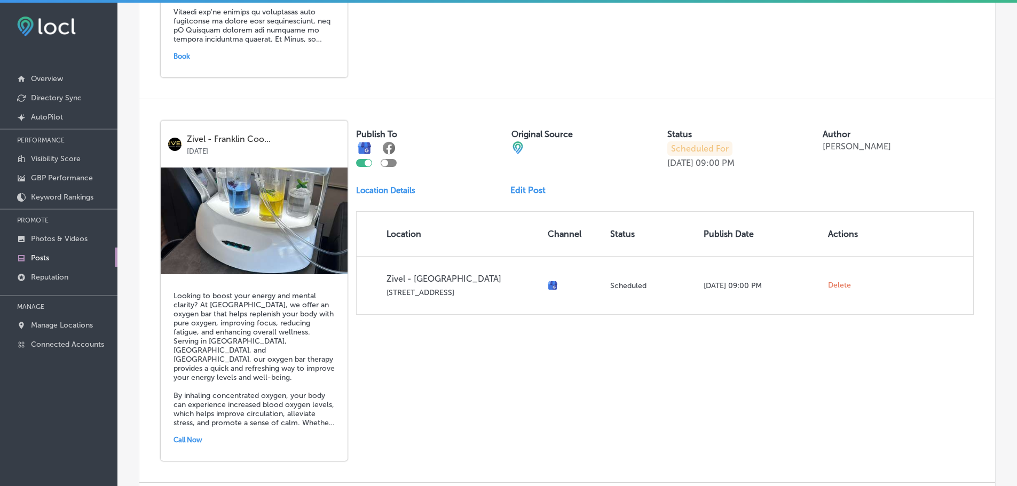
scroll to position [1121, 0]
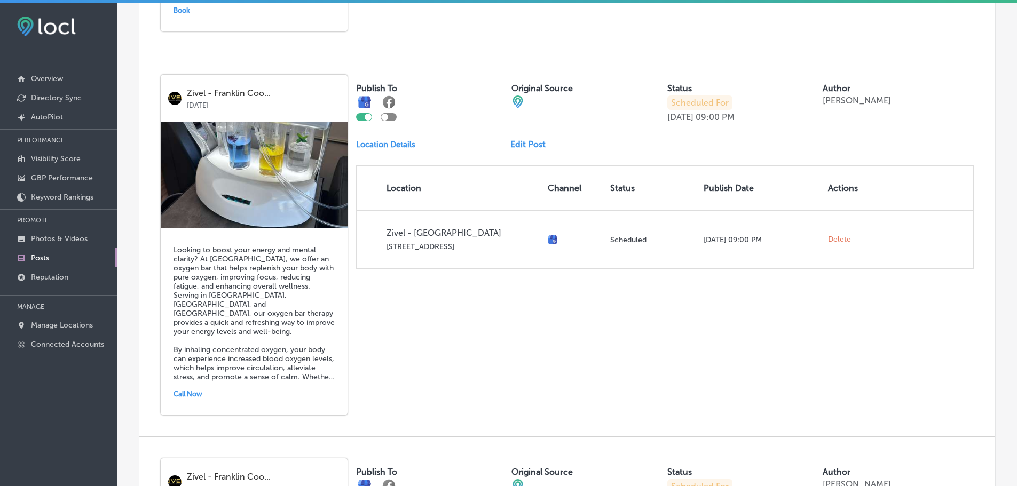
click at [534, 145] on link "Edit Post" at bounding box center [532, 144] width 44 height 10
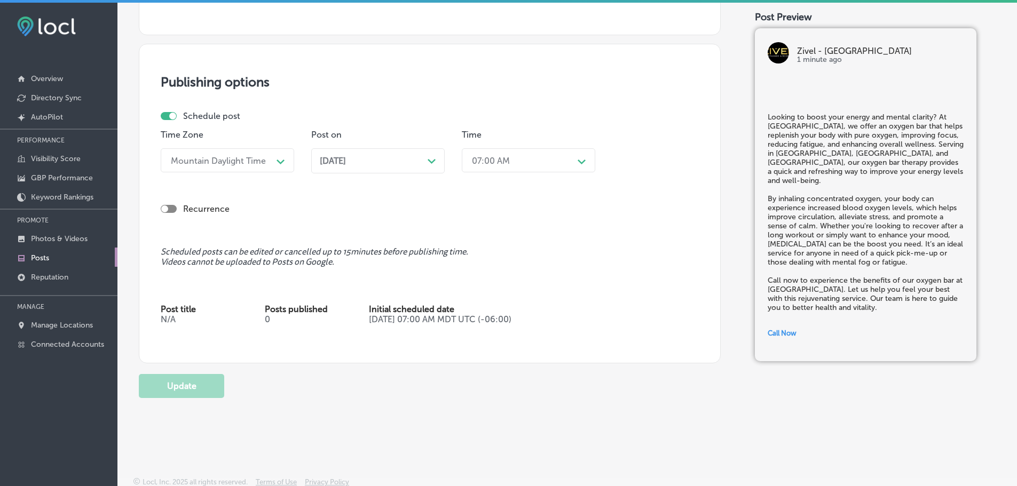
scroll to position [863, 0]
click at [409, 159] on div "Sep 03, 2025 Path Created with Sketch." at bounding box center [378, 158] width 116 height 10
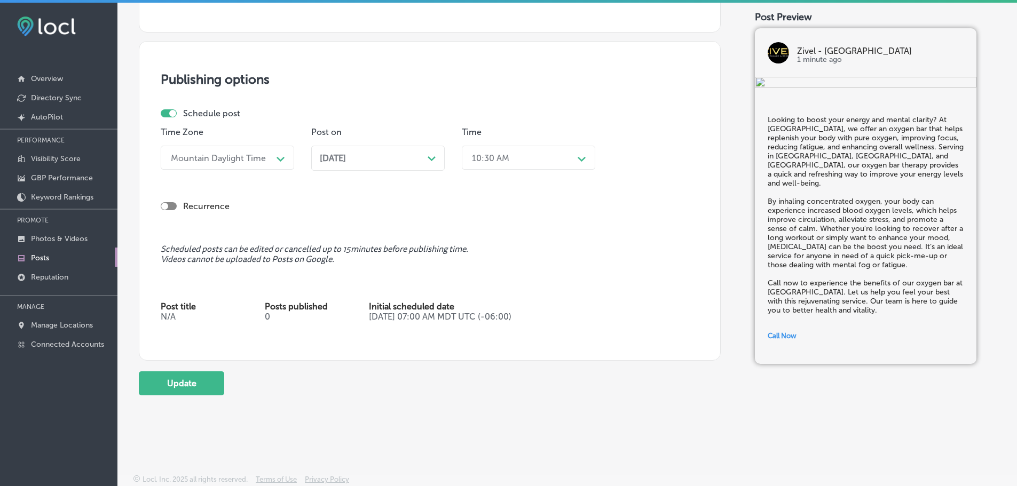
click at [431, 159] on polygon at bounding box center [432, 158] width 8 height 5
click at [527, 162] on div "10:30 AM" at bounding box center [519, 157] width 107 height 19
click at [477, 275] on div "7:00 AM" at bounding box center [528, 277] width 133 height 19
click at [186, 393] on button "Update" at bounding box center [181, 383] width 85 height 24
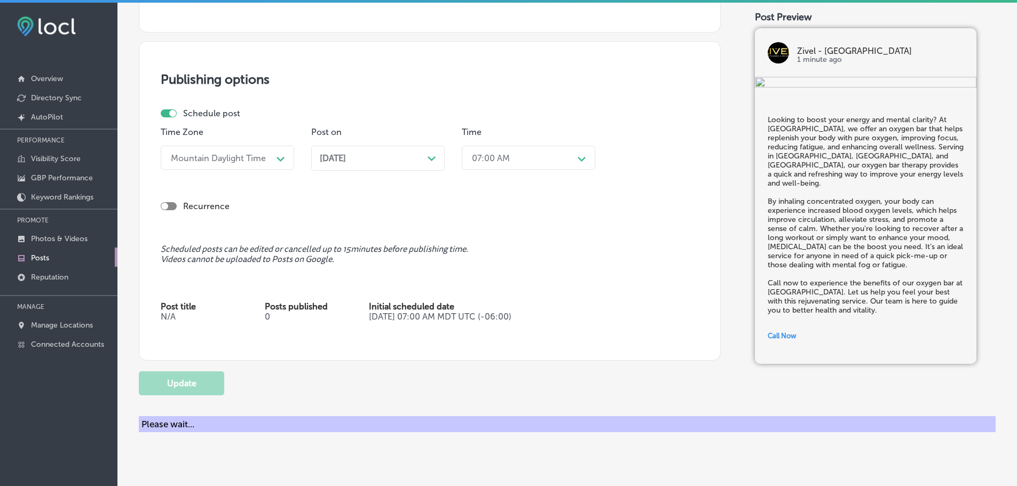
checkbox input "true"
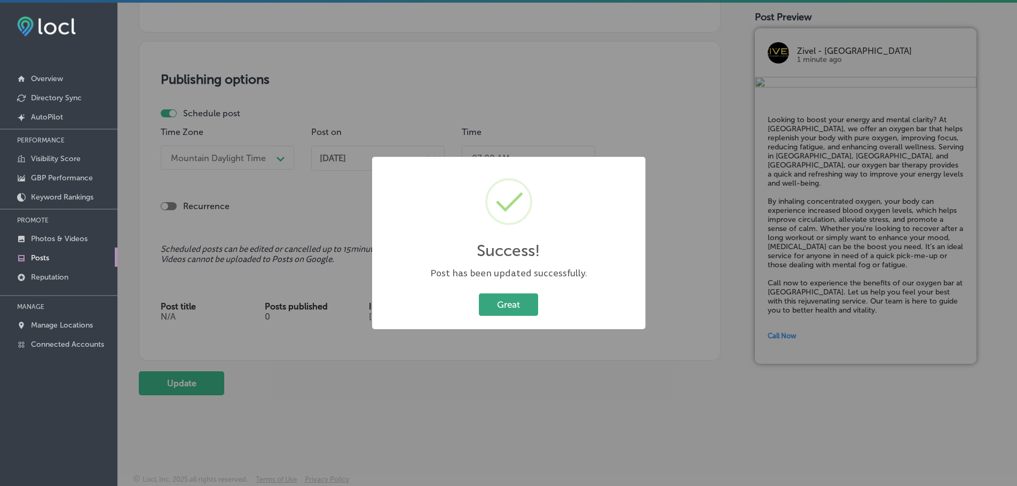
drag, startPoint x: 528, startPoint y: 305, endPoint x: 513, endPoint y: 303, distance: 15.0
click at [528, 305] on button "Great" at bounding box center [508, 305] width 59 height 22
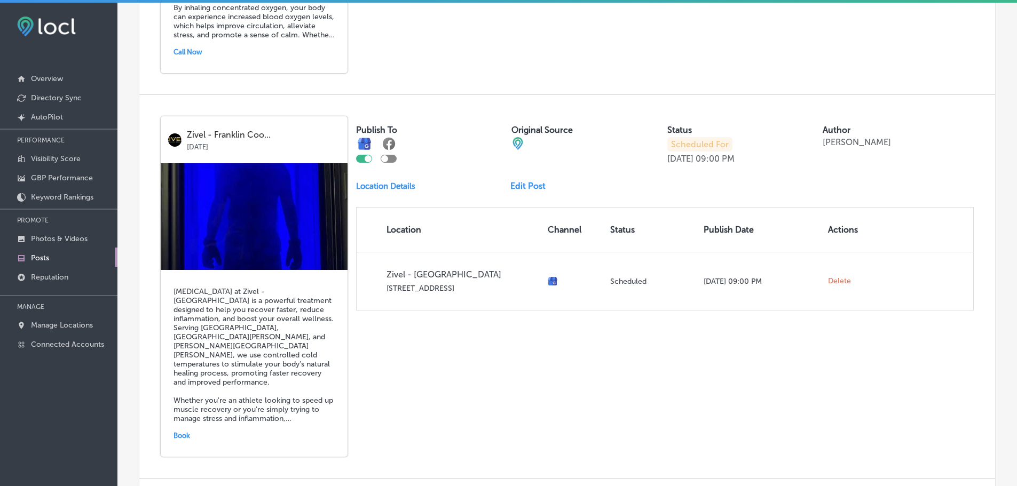
scroll to position [1523, 0]
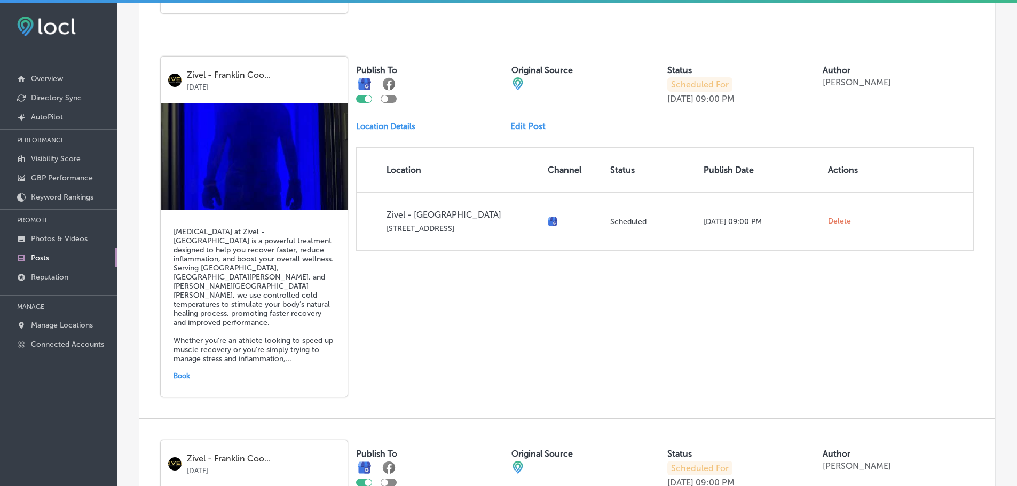
click at [541, 132] on div "Publish To Original Source Status Scheduled For Sep 10, 2025 09:00 PM Author Ve…" at bounding box center [665, 154] width 618 height 194
click at [537, 127] on link "Edit Post" at bounding box center [532, 126] width 44 height 10
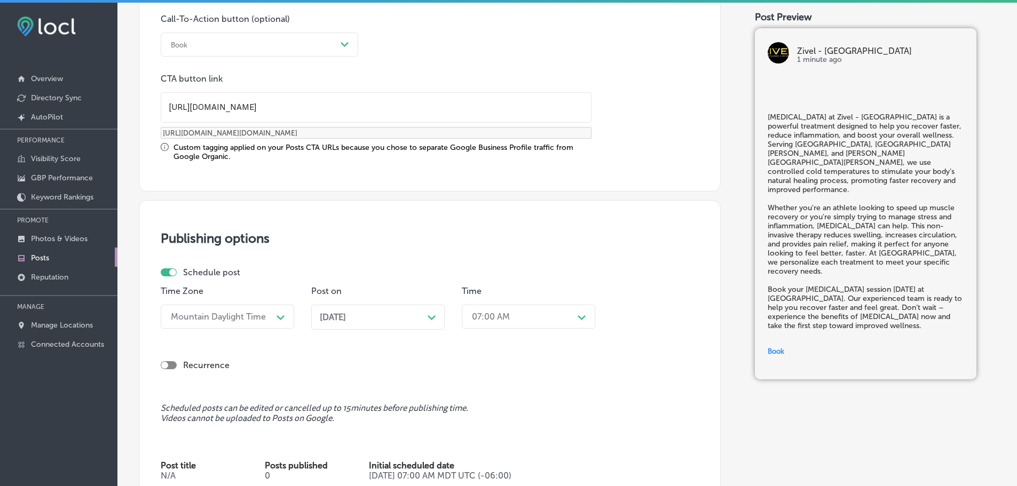
scroll to position [960, 0]
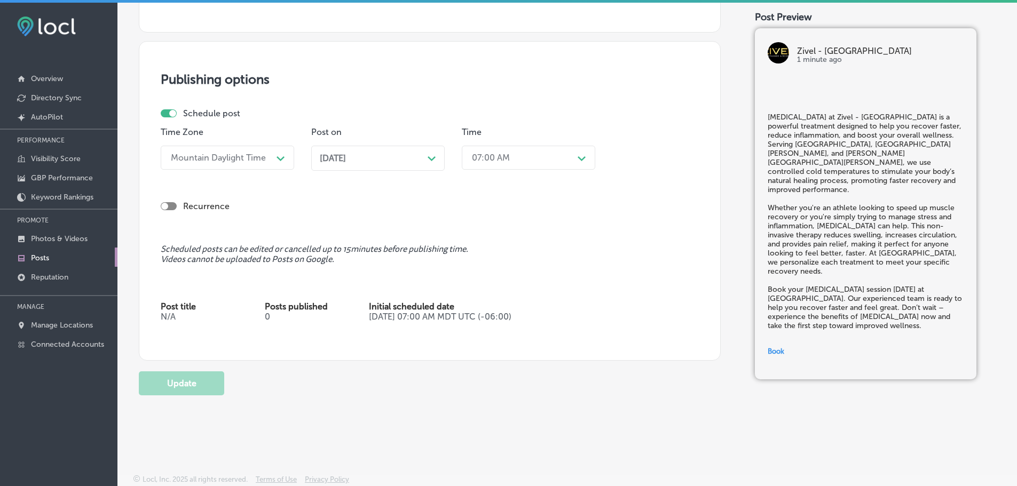
click at [391, 164] on div "Sep 10, 2025 Path Created with Sketch." at bounding box center [377, 158] width 133 height 25
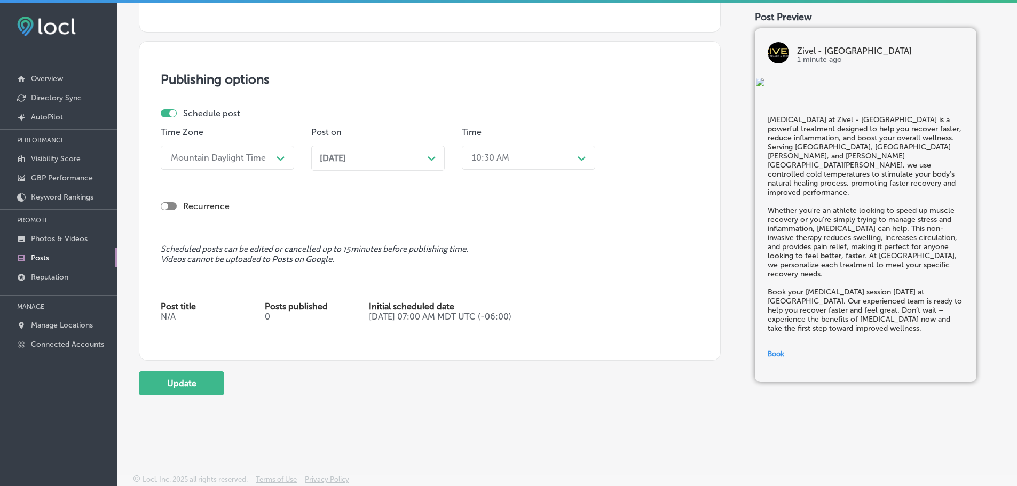
click at [507, 157] on div "10:30 AM" at bounding box center [490, 158] width 37 height 10
click at [496, 274] on div "7:00 AM" at bounding box center [528, 277] width 133 height 19
click at [171, 388] on button "Update" at bounding box center [181, 383] width 85 height 24
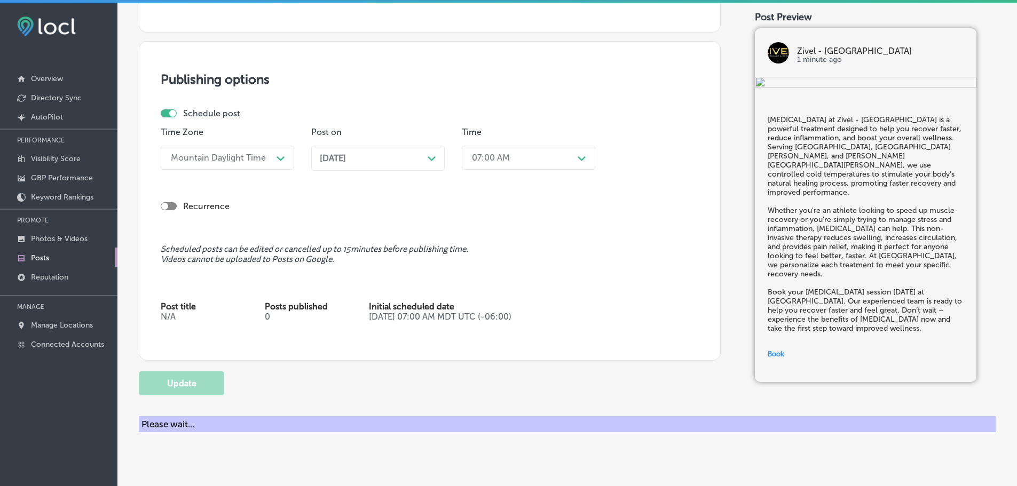
checkbox input "true"
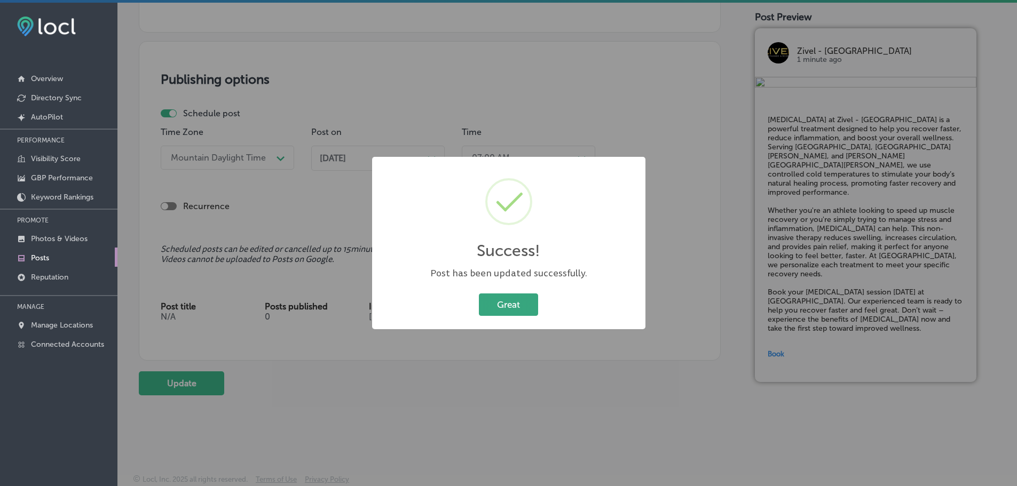
click at [508, 310] on button "Great" at bounding box center [508, 305] width 59 height 22
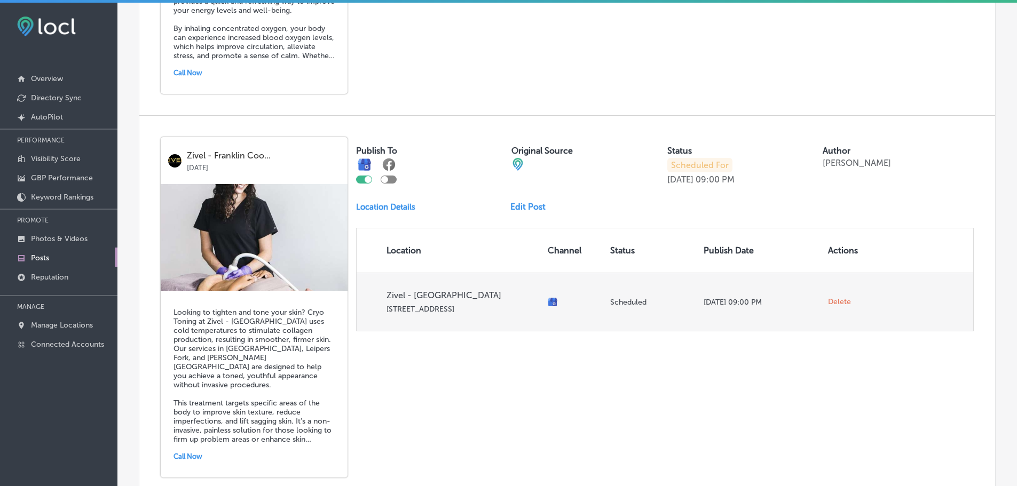
scroll to position [1441, 0]
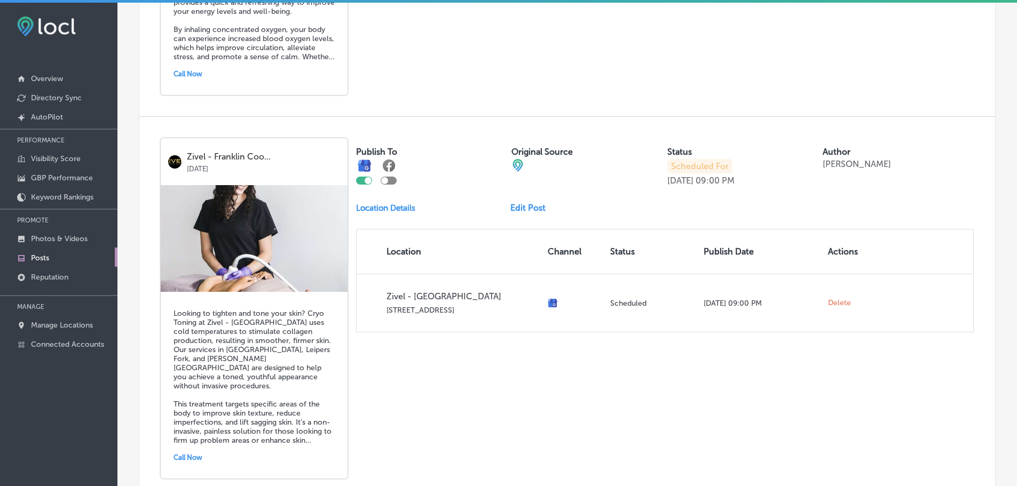
click at [518, 213] on div "Publish To Original Source Status Scheduled For Sep 17, 2025 09:00 PM Author Ve…" at bounding box center [665, 235] width 618 height 194
click at [520, 210] on link "Edit Post" at bounding box center [532, 208] width 44 height 10
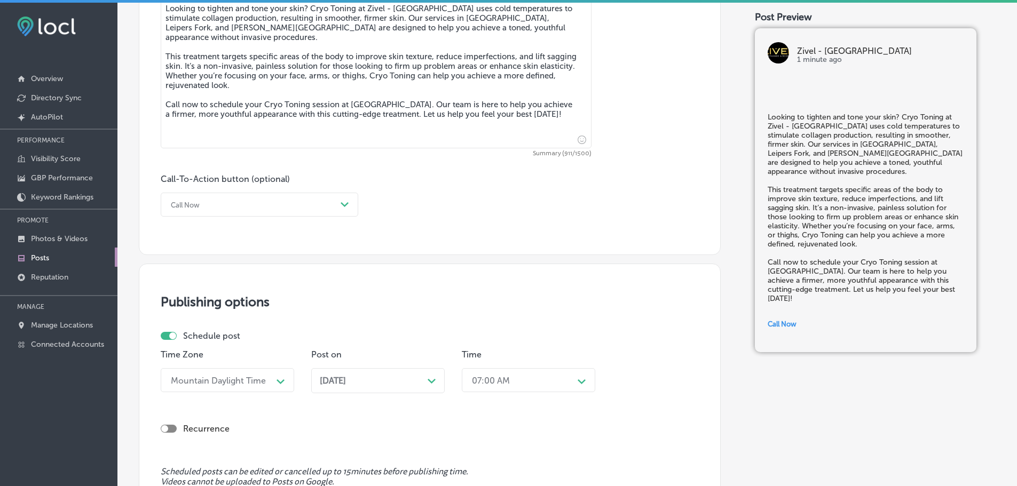
scroll to position [854, 0]
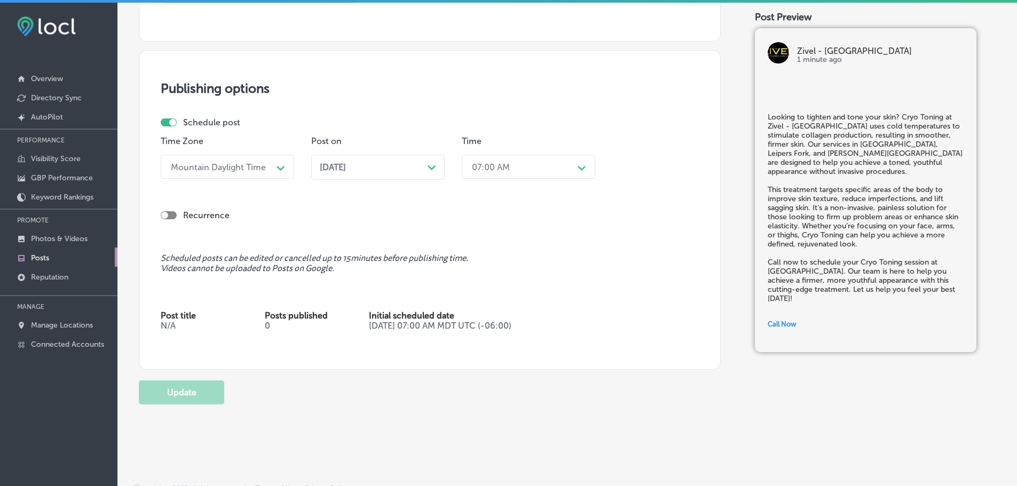
click at [428, 168] on icon "Path Created with Sketch." at bounding box center [432, 167] width 8 height 5
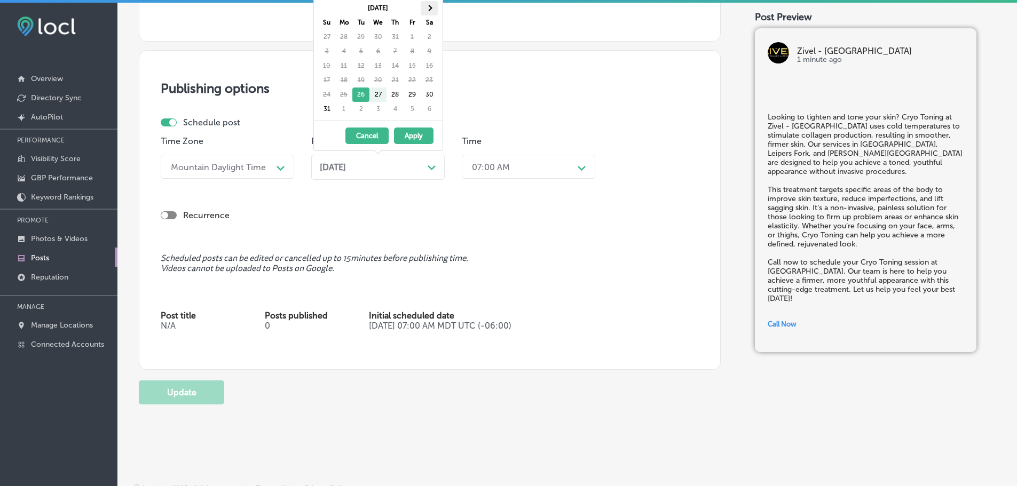
click at [424, 7] on th at bounding box center [429, 8] width 17 height 14
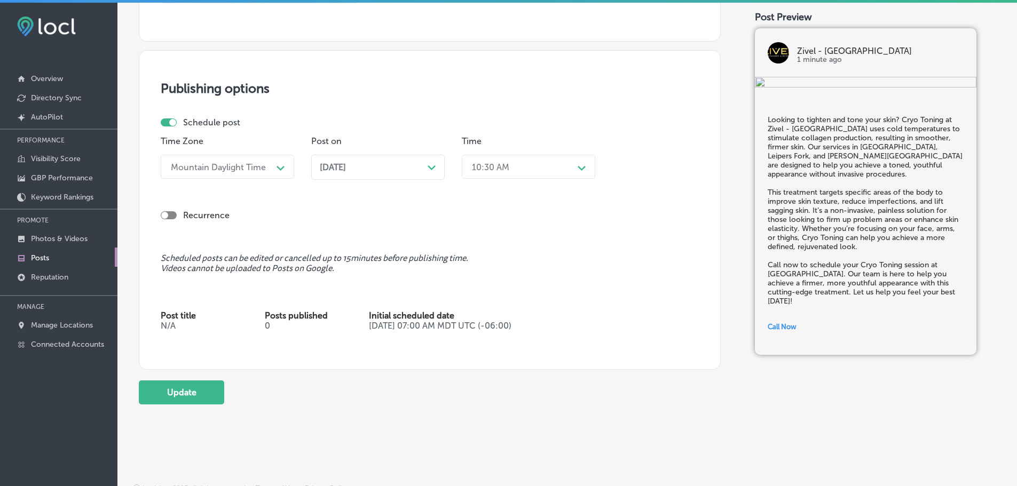
click at [541, 165] on div "10:30 AM" at bounding box center [519, 166] width 107 height 19
click at [494, 286] on div "7:00 AM" at bounding box center [528, 286] width 133 height 19
click at [184, 391] on button "Update" at bounding box center [181, 393] width 85 height 24
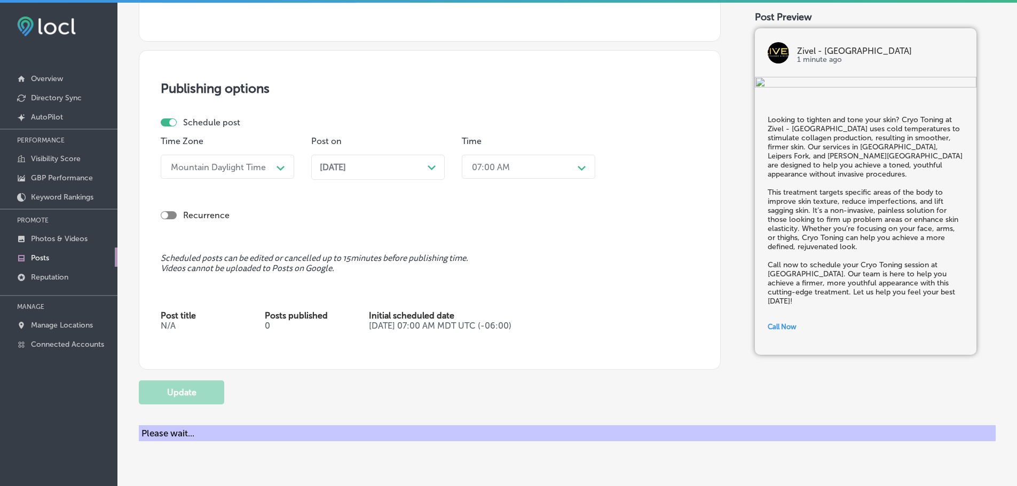
checkbox input "true"
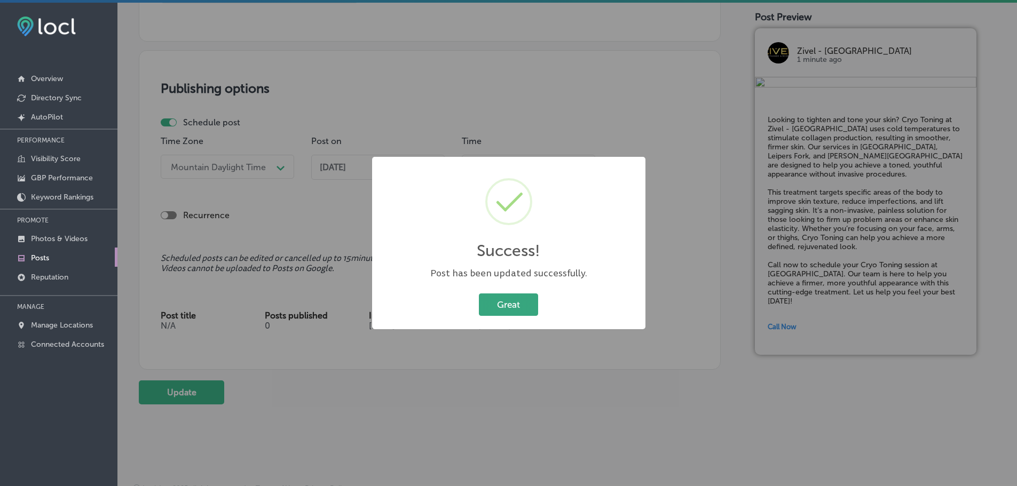
click at [526, 312] on button "Great" at bounding box center [508, 305] width 59 height 22
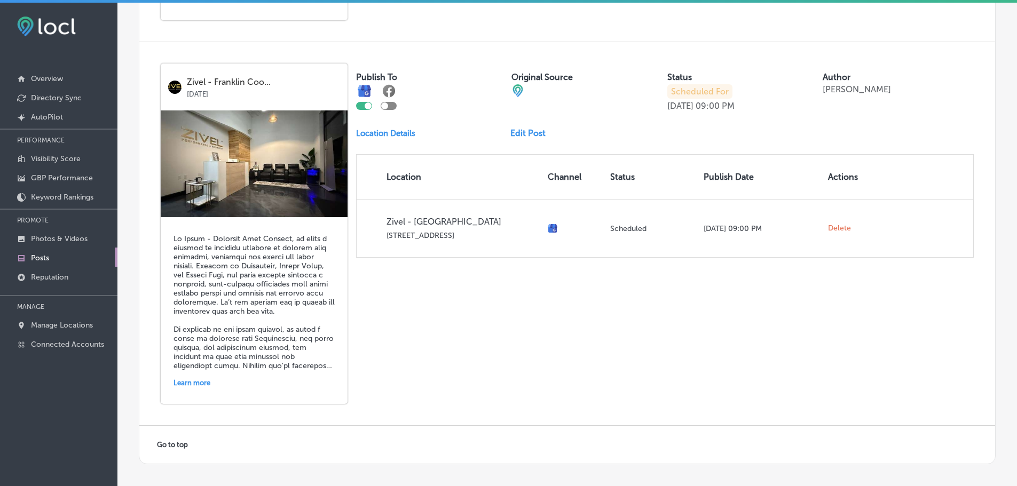
scroll to position [2295, 0]
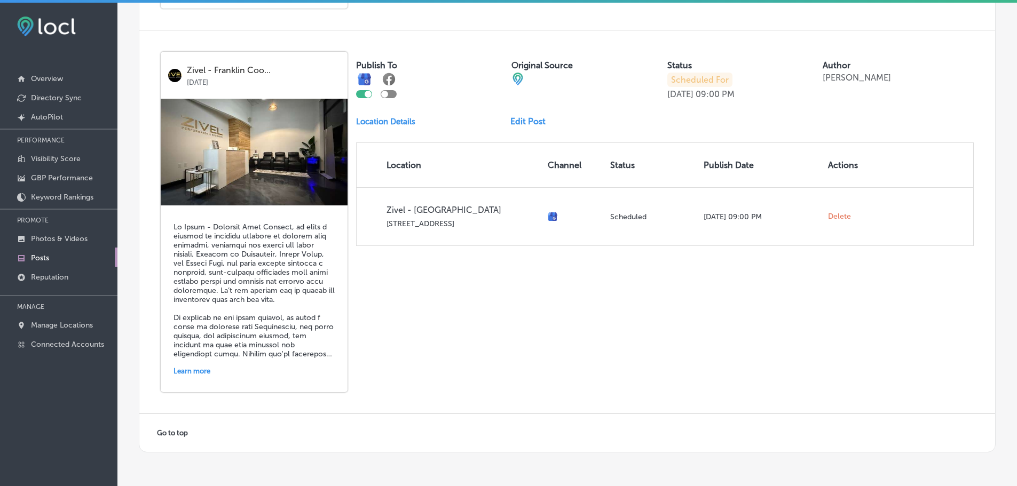
click at [533, 123] on link "Edit Post" at bounding box center [532, 121] width 44 height 10
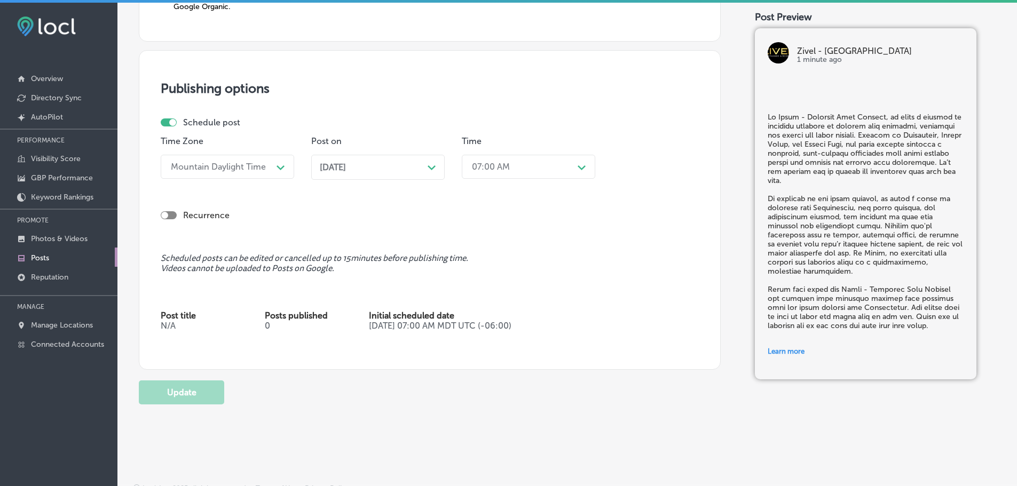
scroll to position [960, 0]
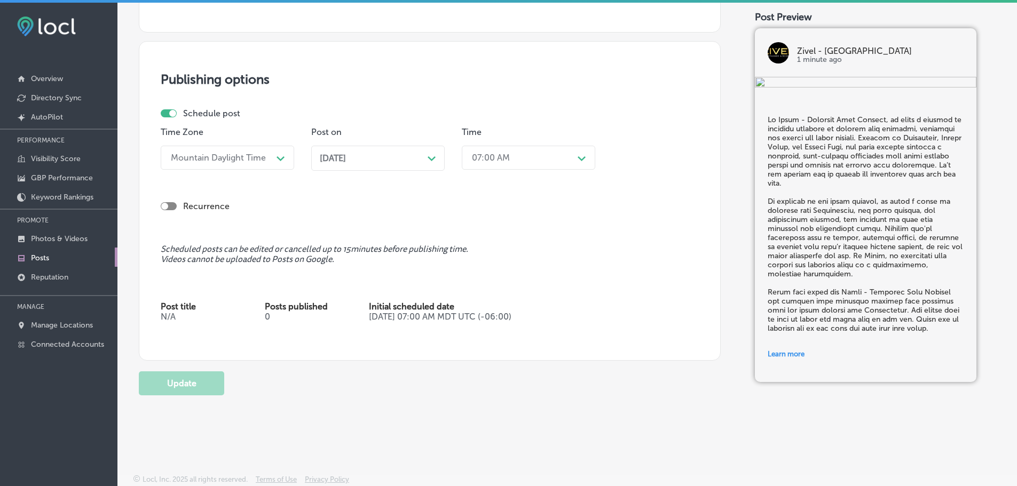
click at [420, 157] on div "Sep 24, 2025 Path Created with Sketch." at bounding box center [378, 158] width 116 height 10
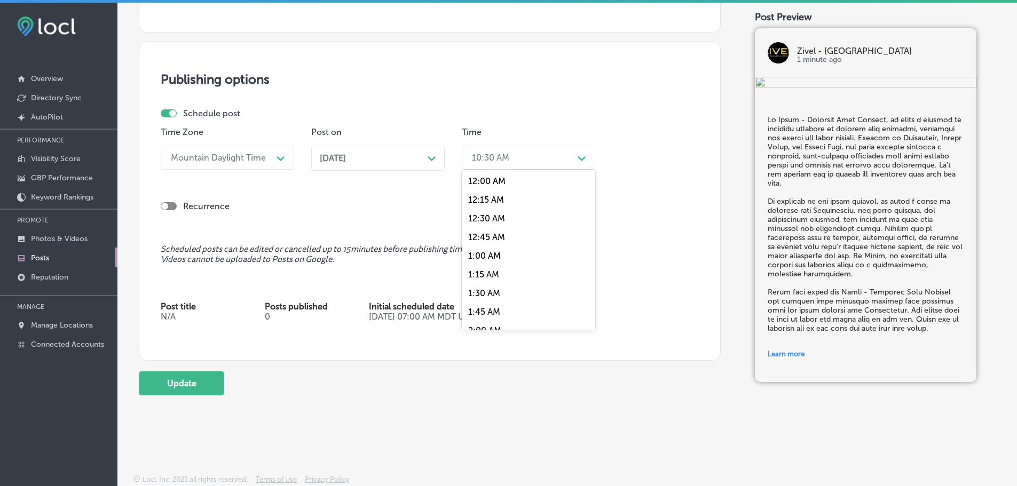
click at [493, 160] on div "10:30 AM" at bounding box center [490, 158] width 37 height 10
click at [492, 221] on div "7:00 AM" at bounding box center [528, 224] width 133 height 19
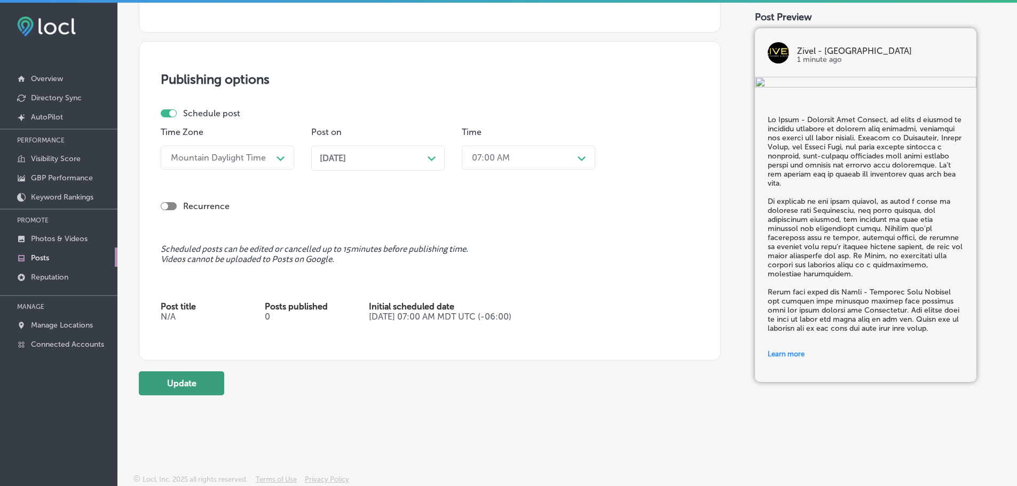
click at [203, 391] on button "Update" at bounding box center [181, 383] width 85 height 24
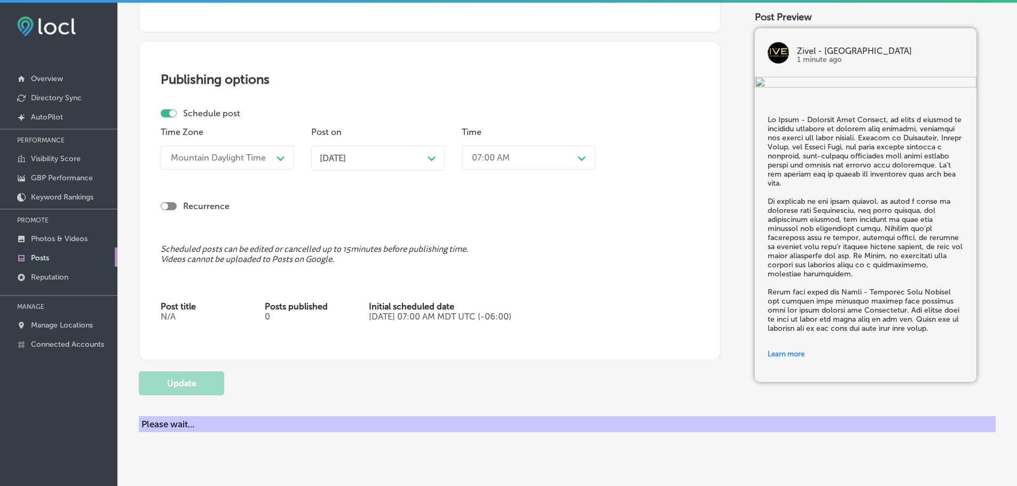
checkbox input "true"
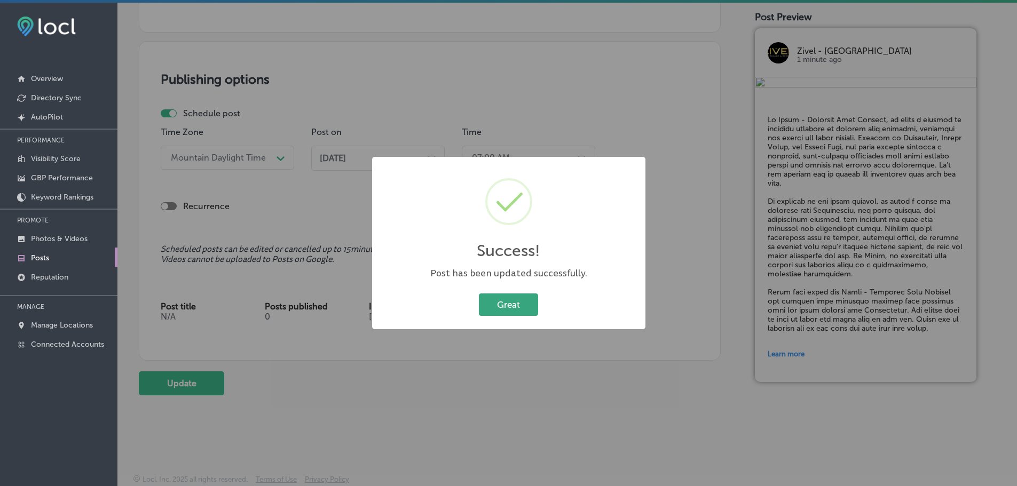
click at [517, 311] on button "Great" at bounding box center [508, 305] width 59 height 22
